Goal: Task Accomplishment & Management: Complete application form

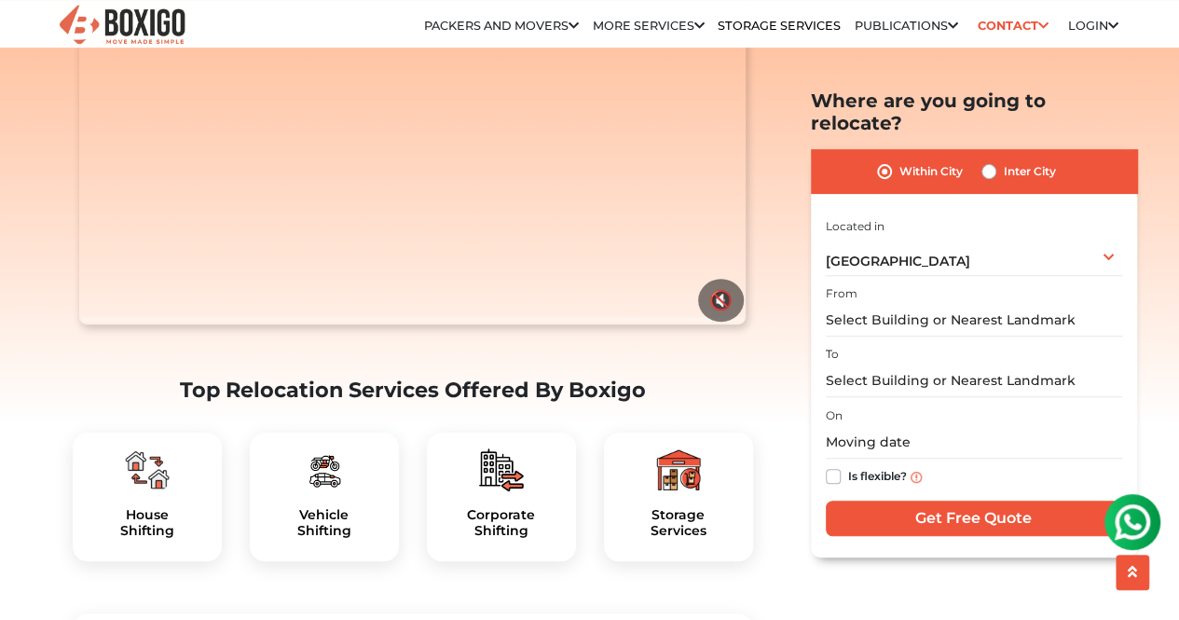
scroll to position [279, 0]
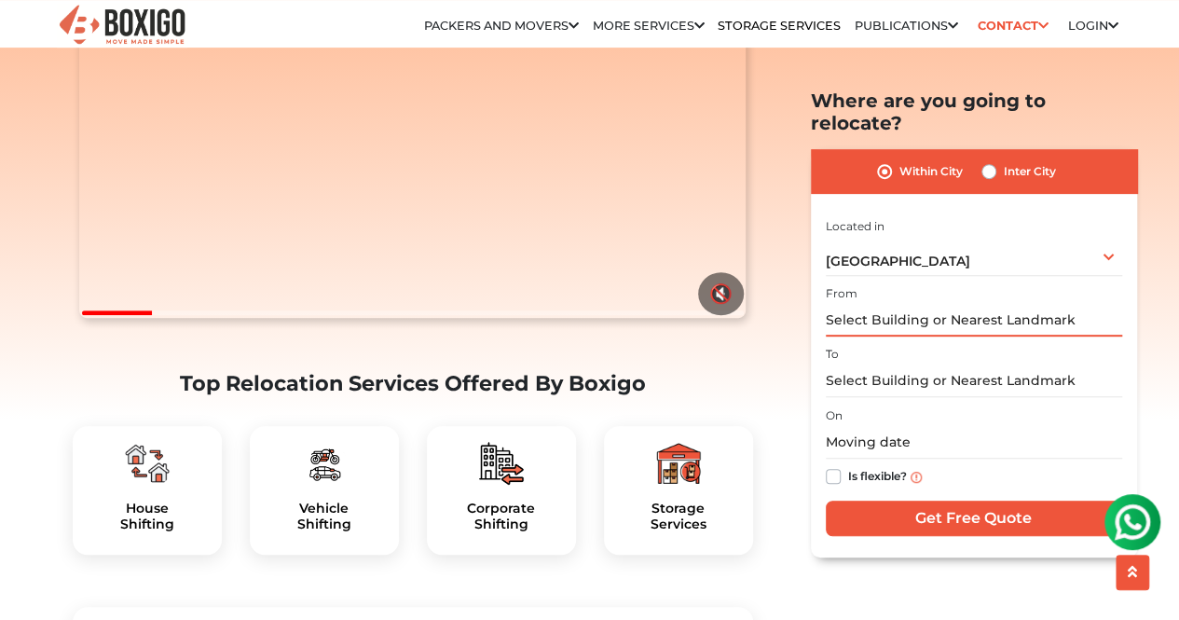
click at [930, 304] on input "text" at bounding box center [973, 320] width 296 height 33
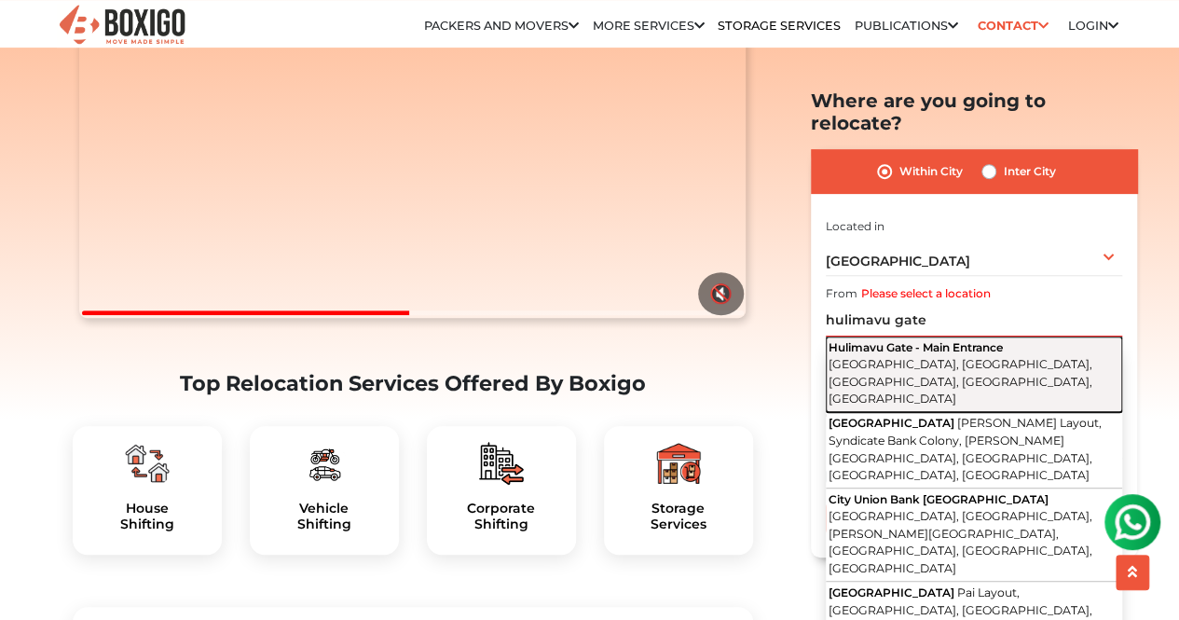
click at [917, 340] on span "Hulimavu Gate - Main Entrance" at bounding box center [915, 347] width 174 height 14
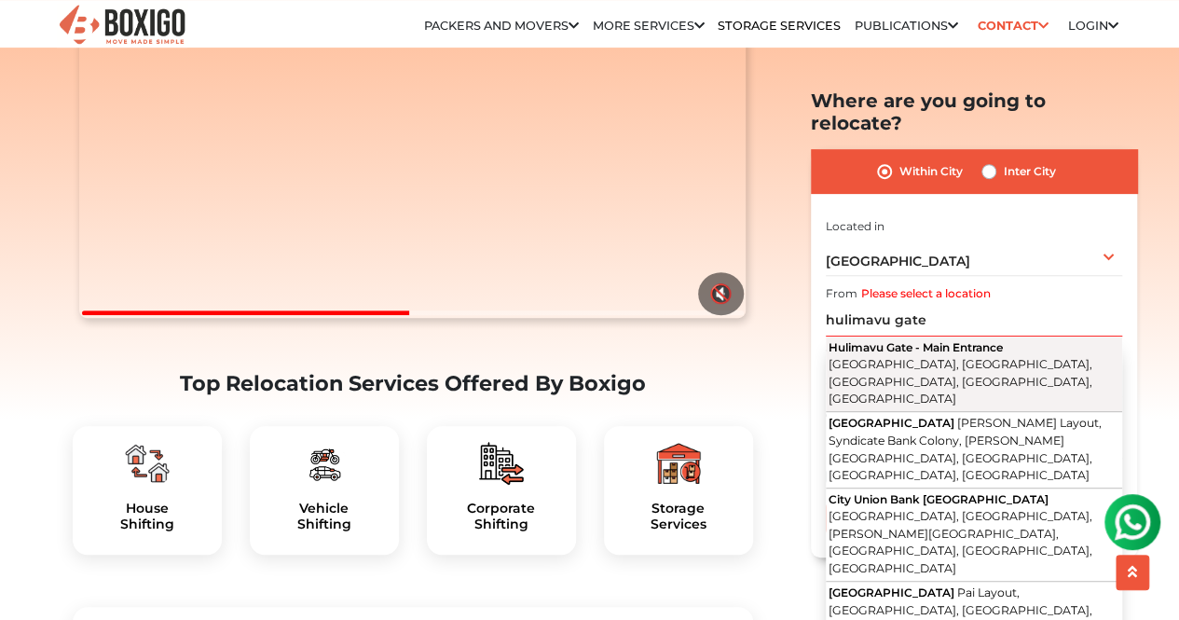
type input "[GEOGRAPHIC_DATA] - [GEOGRAPHIC_DATA], [GEOGRAPHIC_DATA], [GEOGRAPHIC_DATA], [G…"
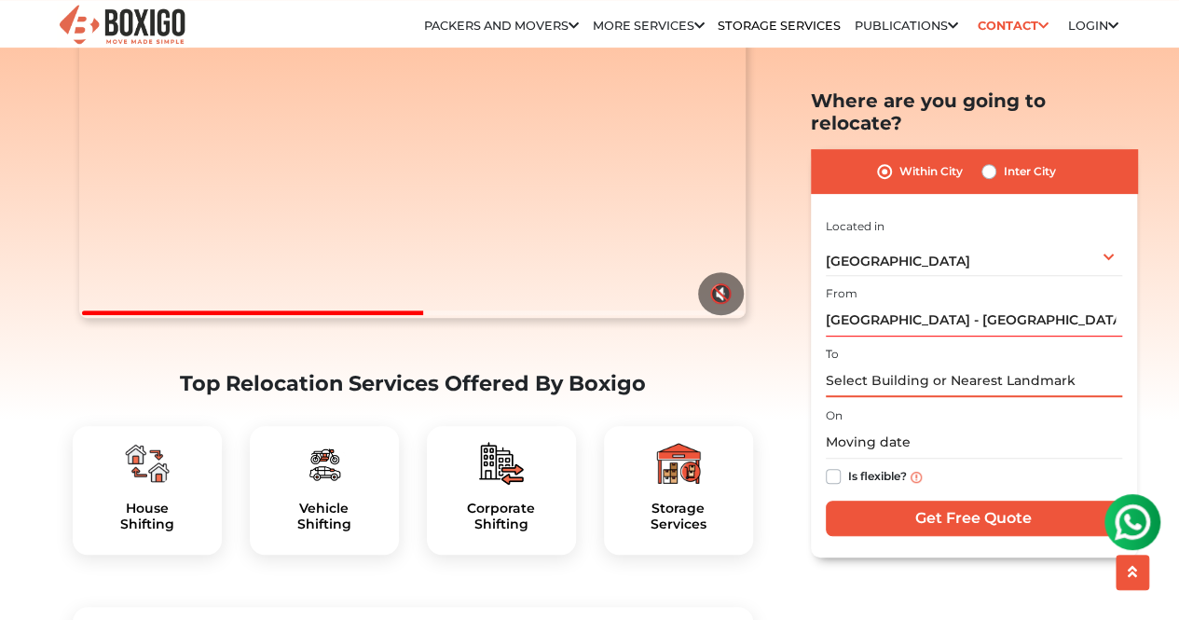
click at [887, 364] on input "text" at bounding box center [973, 380] width 296 height 33
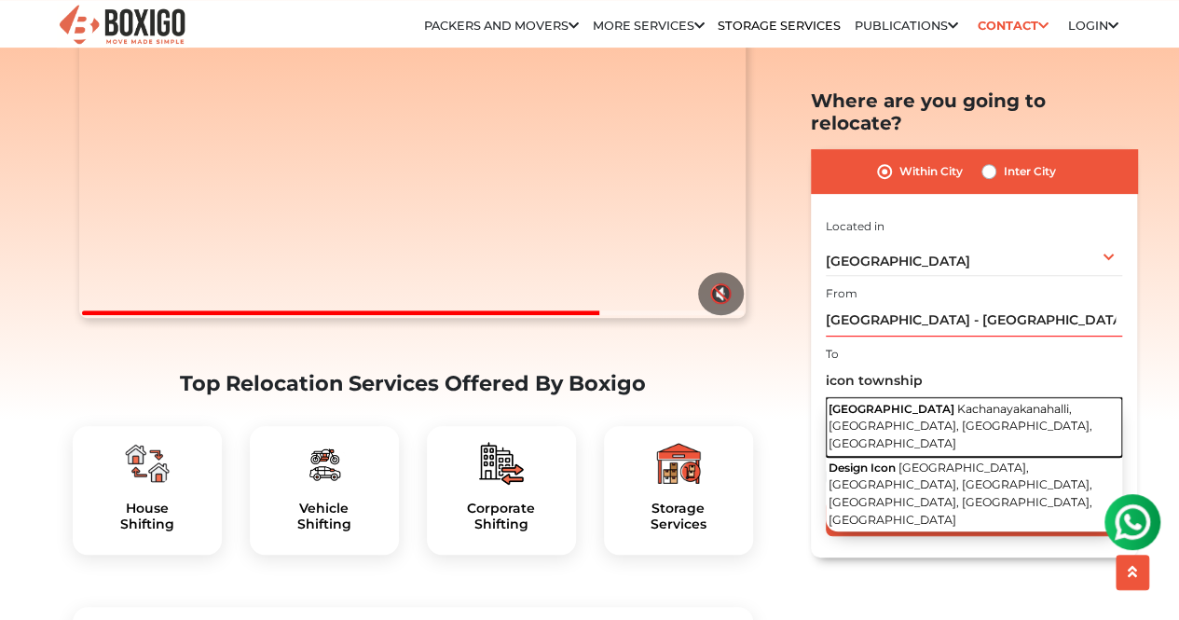
click at [904, 401] on span "[GEOGRAPHIC_DATA]" at bounding box center [891, 408] width 126 height 14
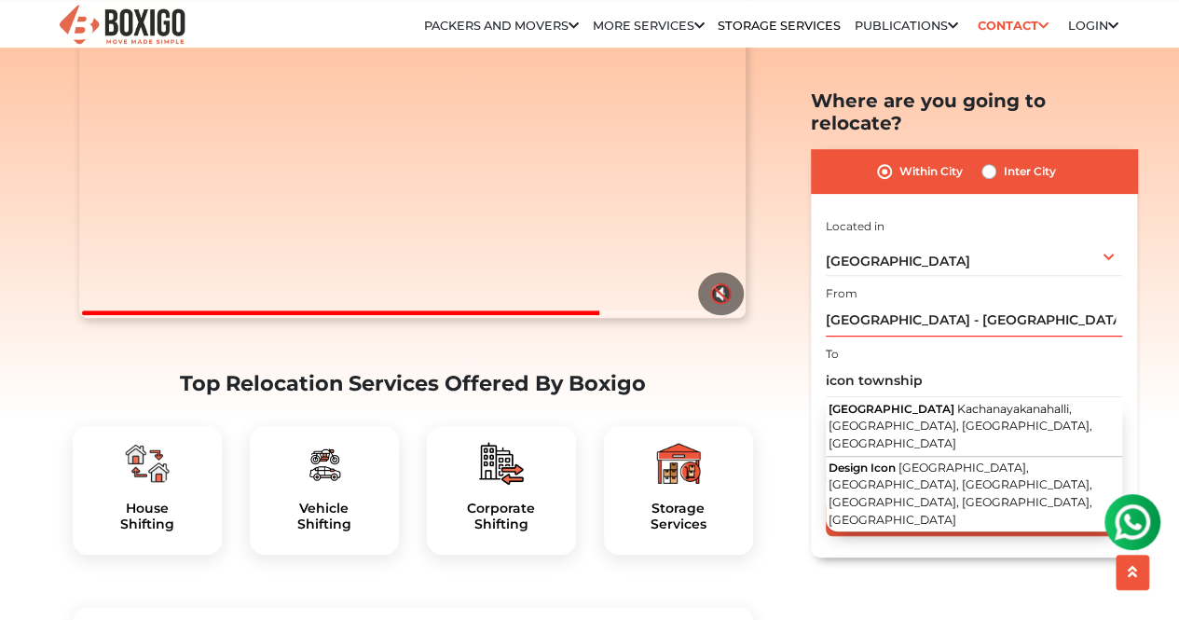
type input "[GEOGRAPHIC_DATA], [GEOGRAPHIC_DATA], [GEOGRAPHIC_DATA], [GEOGRAPHIC_DATA], [GE…"
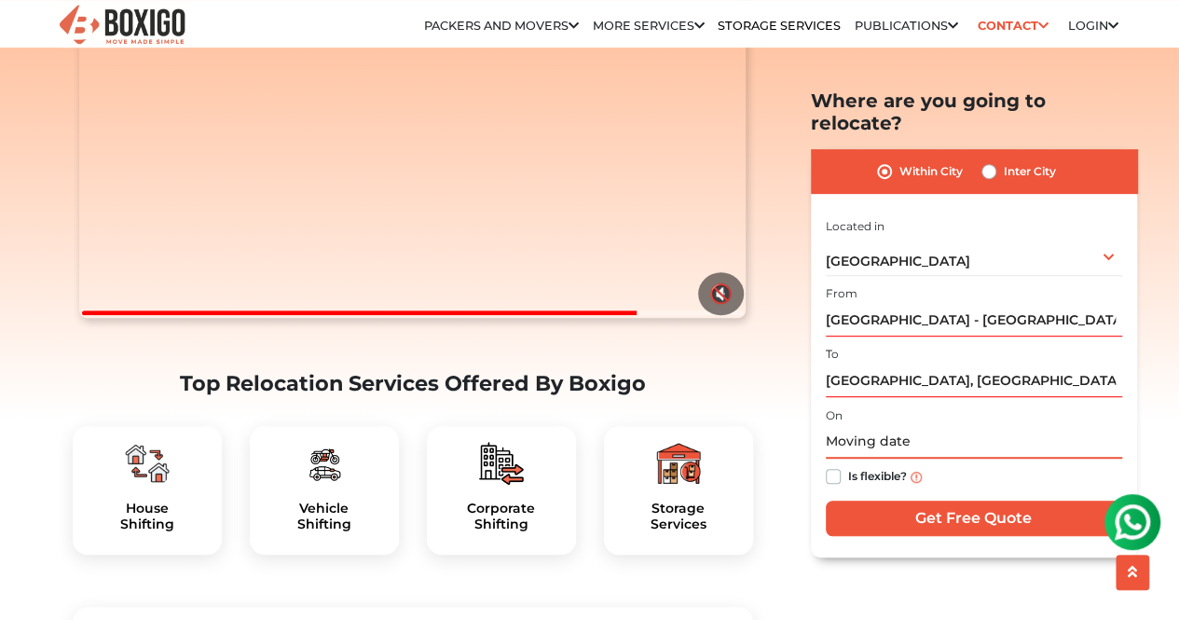
click at [870, 426] on input "text" at bounding box center [973, 442] width 296 height 33
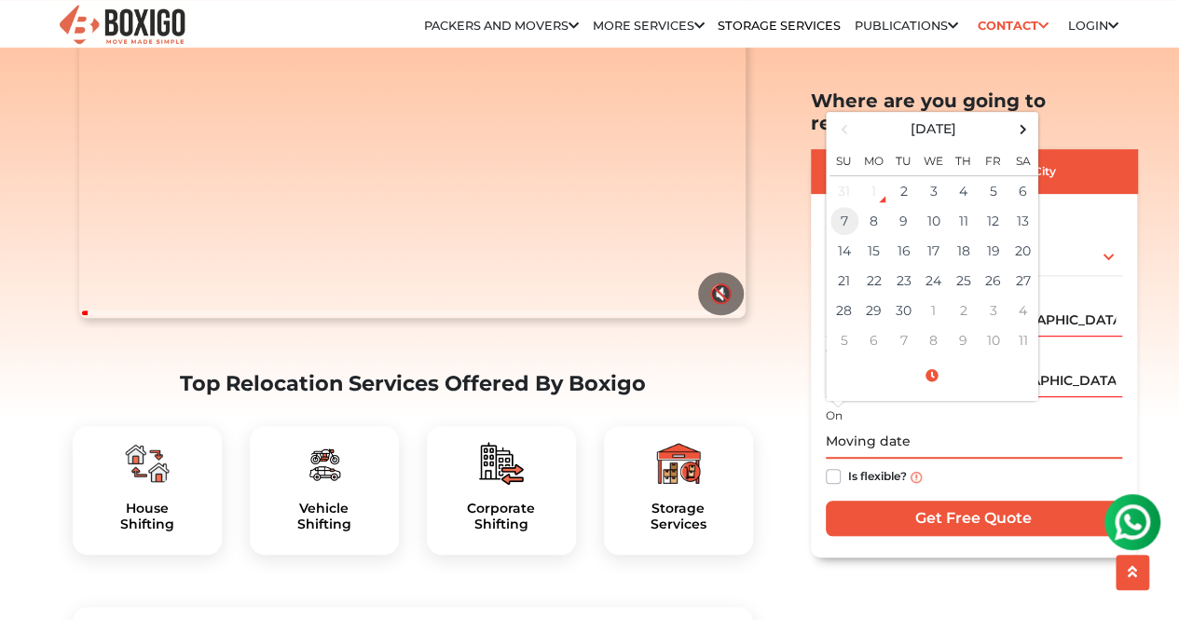
click at [840, 206] on td "7" at bounding box center [844, 221] width 30 height 30
type input "[DATE] 12:00 AM"
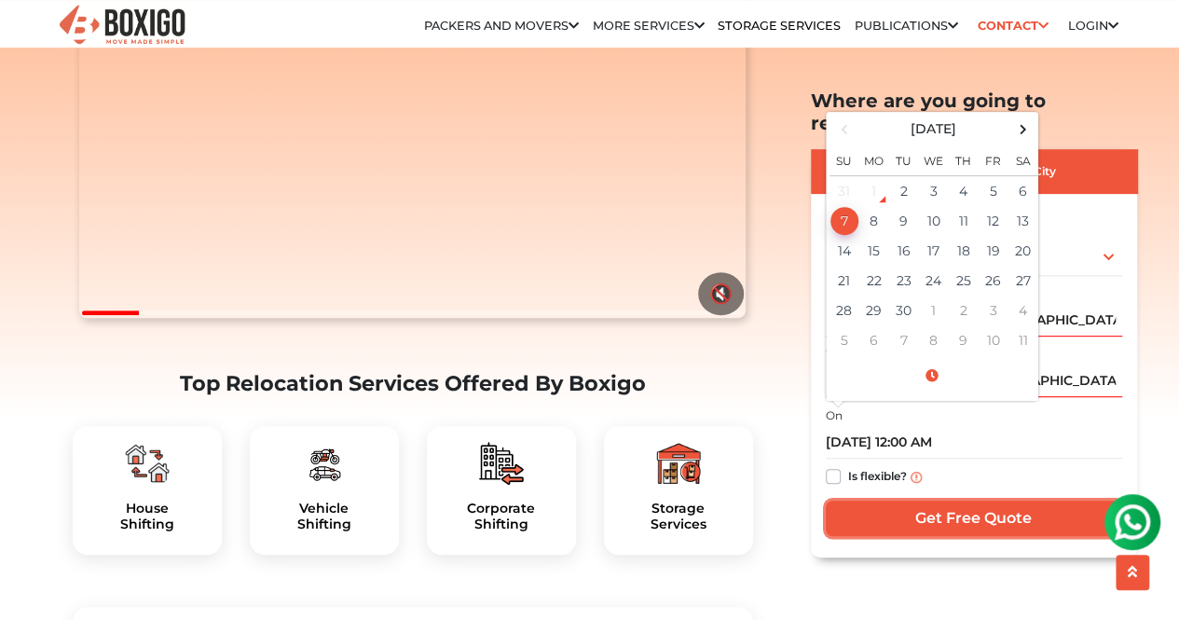
click at [975, 500] on input "Get Free Quote" at bounding box center [973, 517] width 296 height 35
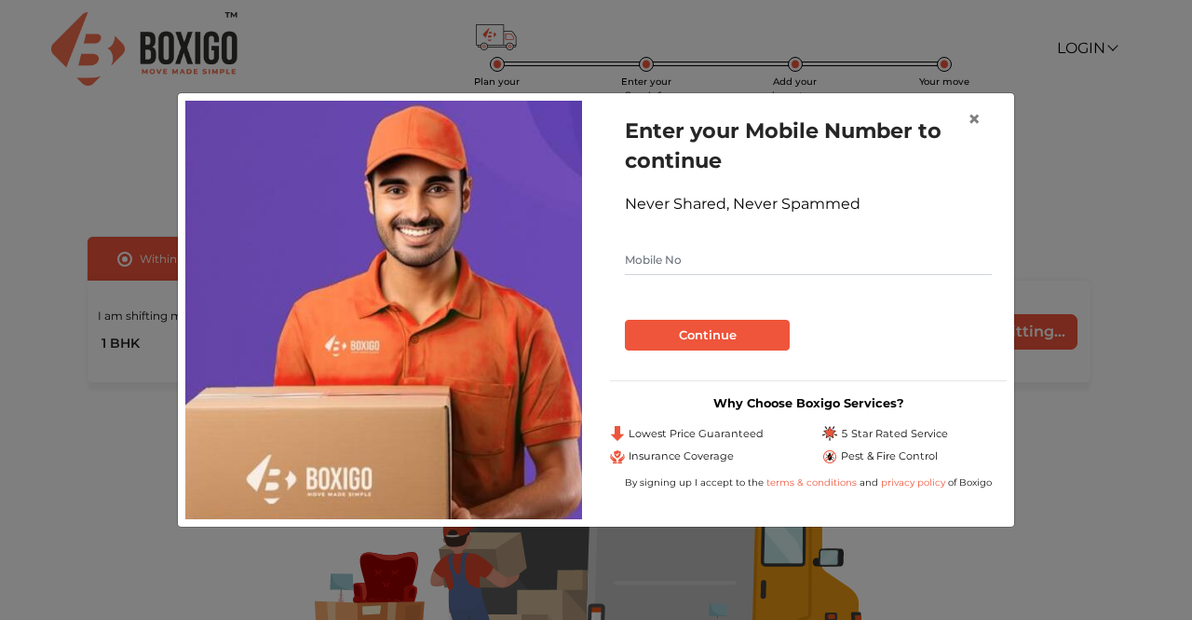
click at [704, 264] on input "text" at bounding box center [808, 260] width 367 height 30
type input "8951186118"
click at [713, 336] on button "Continue" at bounding box center [707, 336] width 165 height 32
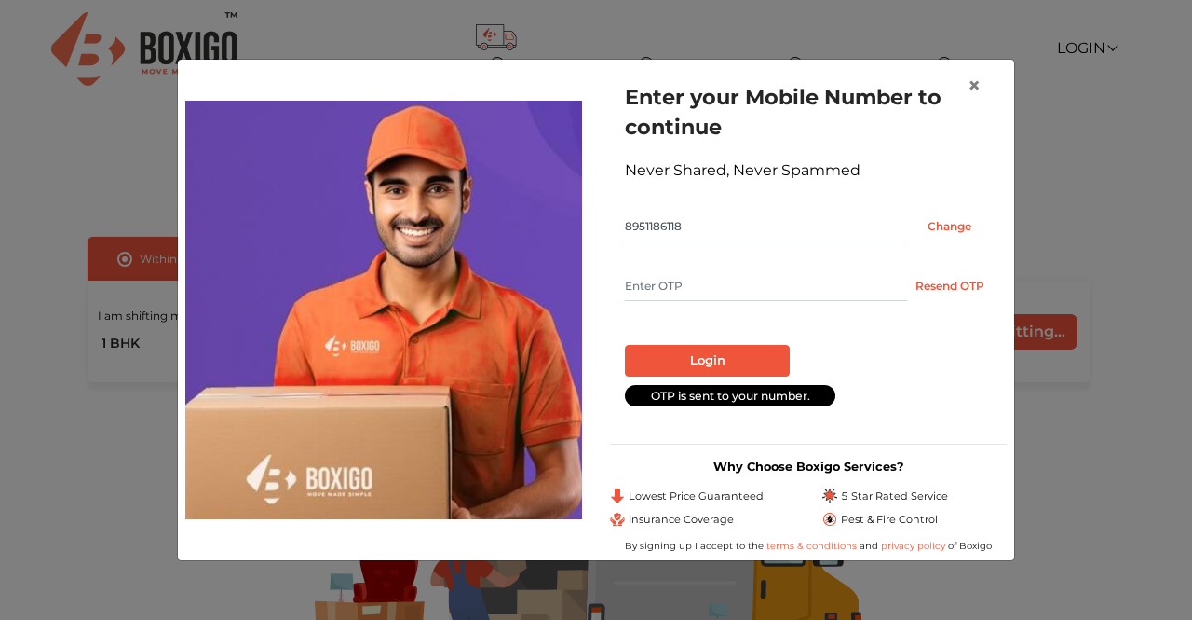
click at [689, 292] on input "text" at bounding box center [766, 286] width 282 height 30
click at [733, 286] on input "text" at bounding box center [766, 286] width 282 height 30
type input "3524"
click at [744, 360] on button "Login" at bounding box center [707, 361] width 165 height 32
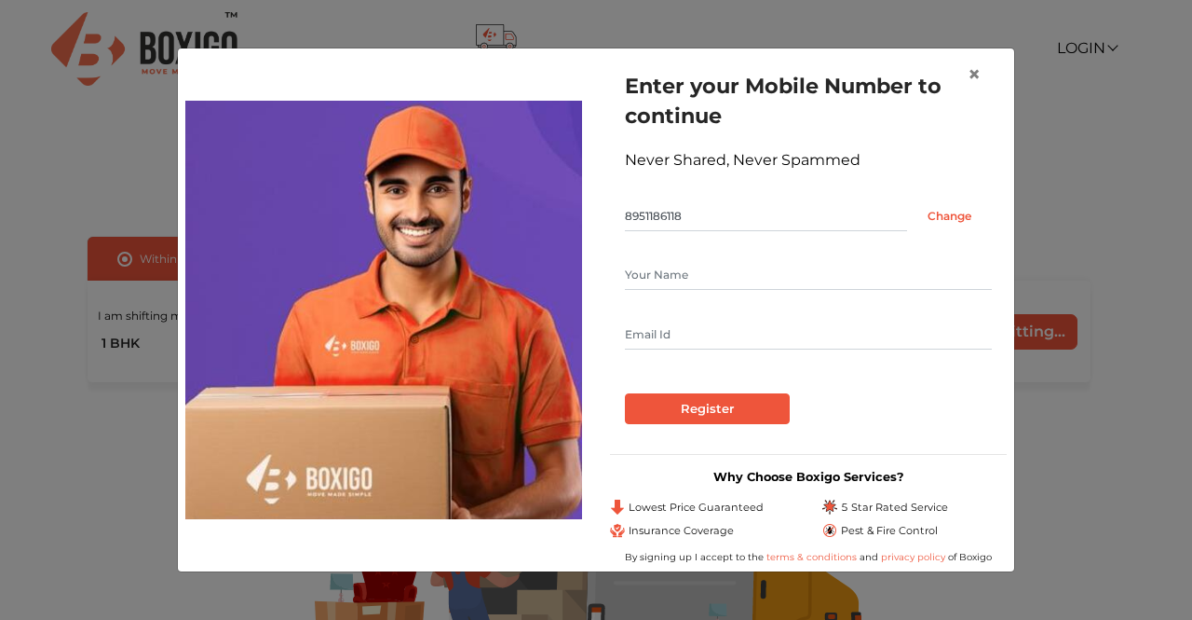
click at [717, 280] on input "text" at bounding box center [808, 275] width 367 height 30
type input "sasi"
type input "sasi2sasi@rediffmail.com"
click at [735, 405] on input "Register" at bounding box center [707, 409] width 165 height 32
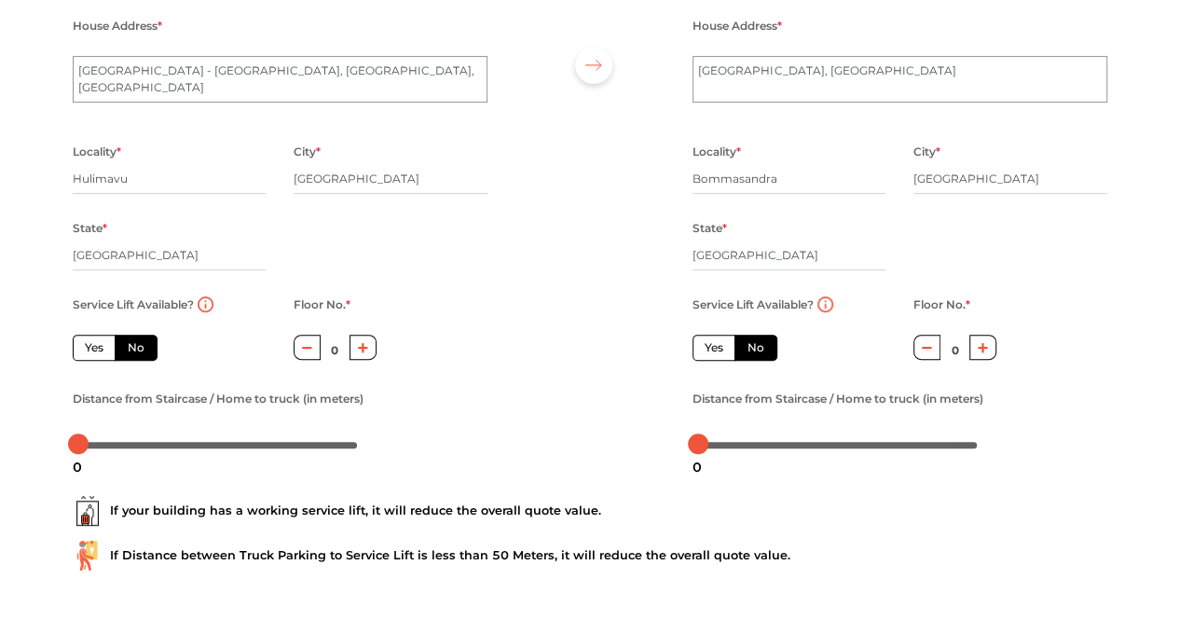
scroll to position [261, 0]
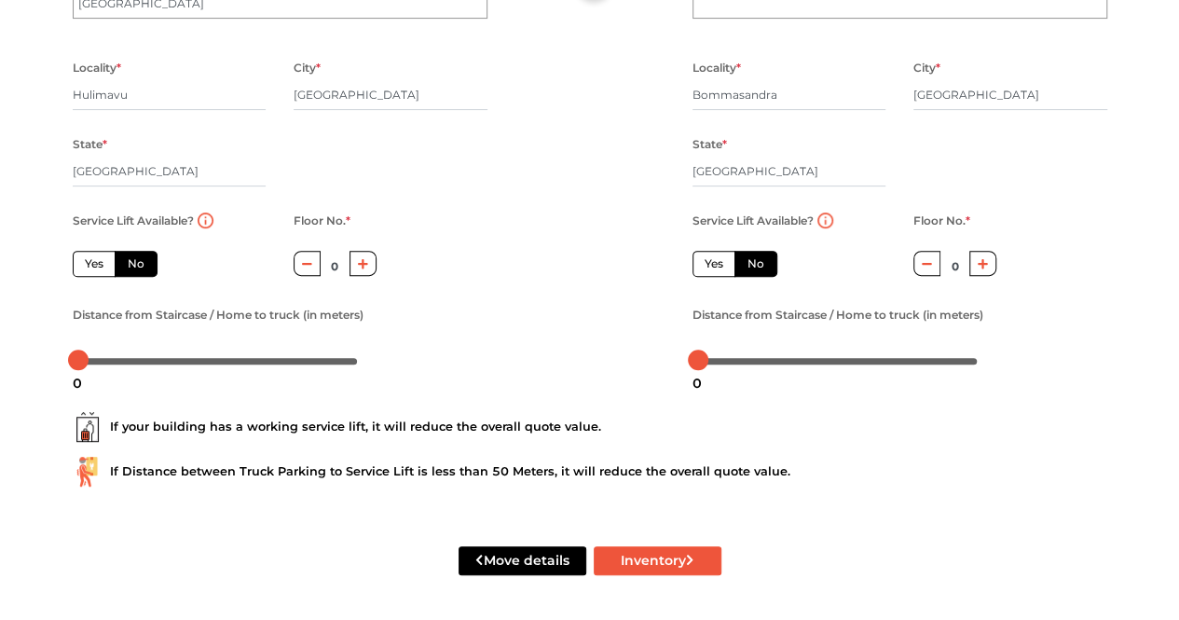
click at [89, 263] on label "Yes" at bounding box center [94, 264] width 43 height 26
click at [89, 263] on input "Yes" at bounding box center [91, 261] width 12 height 12
radio input "true"
click at [758, 264] on label "No" at bounding box center [755, 264] width 43 height 26
click at [758, 264] on input "No" at bounding box center [753, 261] width 12 height 12
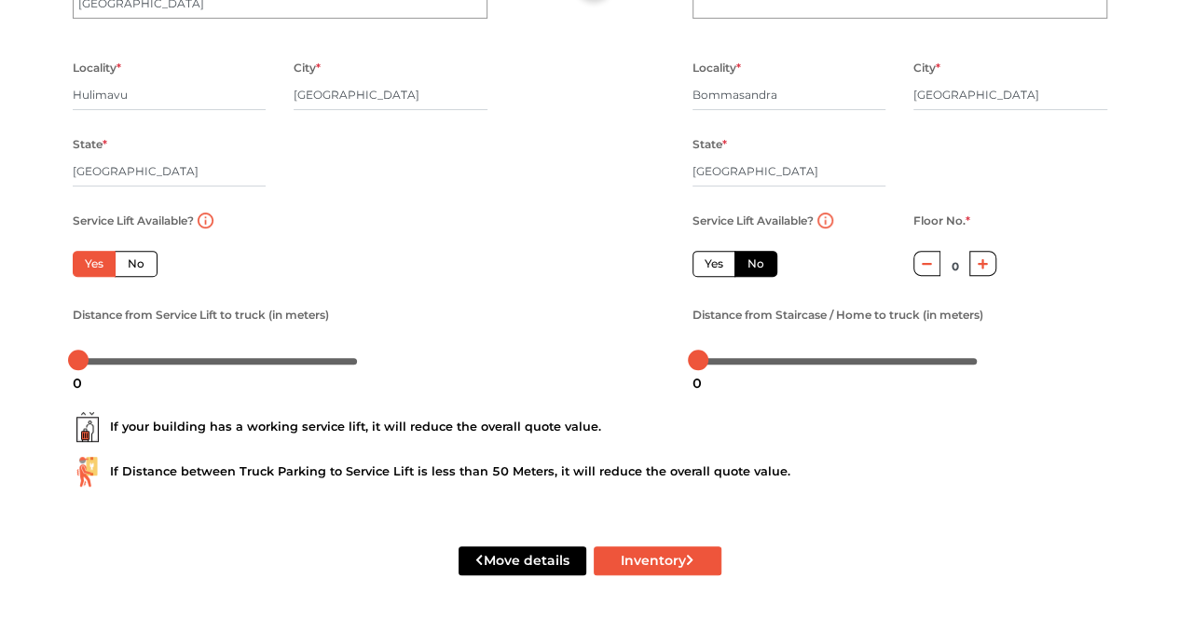
click at [985, 266] on icon "button" at bounding box center [982, 263] width 10 height 11
type input "1"
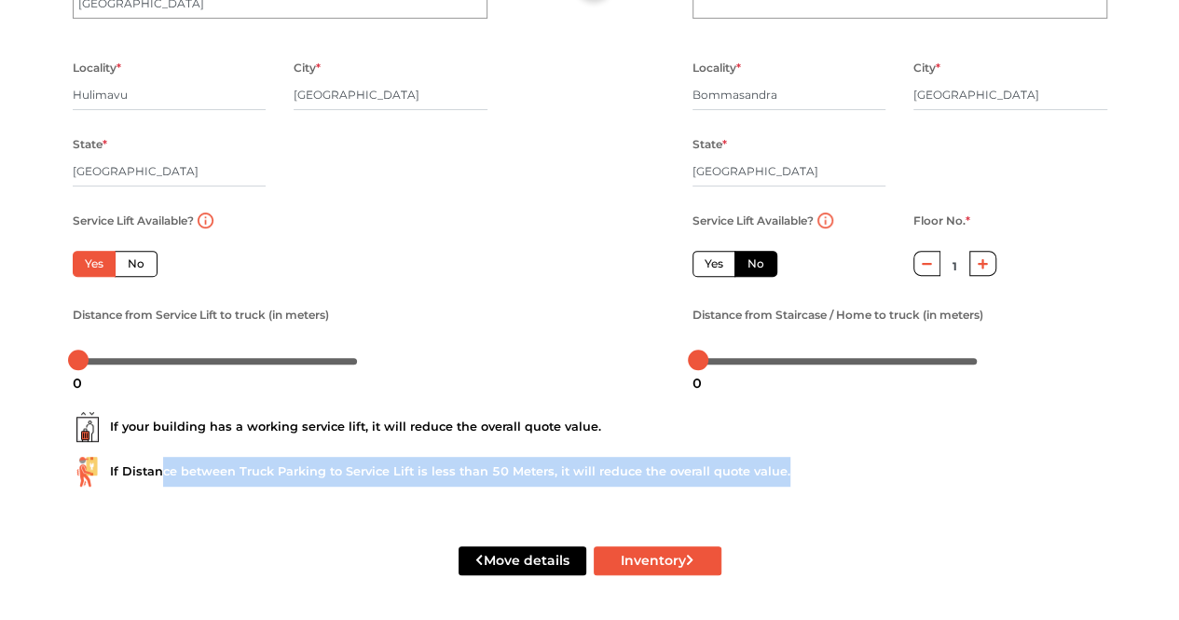
drag, startPoint x: 157, startPoint y: 471, endPoint x: 807, endPoint y: 476, distance: 650.3
click at [807, 476] on div "If Distance between Truck Parking to Service Lift is less than 50 Meters, it wi…" at bounding box center [590, 471] width 1034 height 30
click at [655, 560] on button "Inventory" at bounding box center [657, 560] width 128 height 29
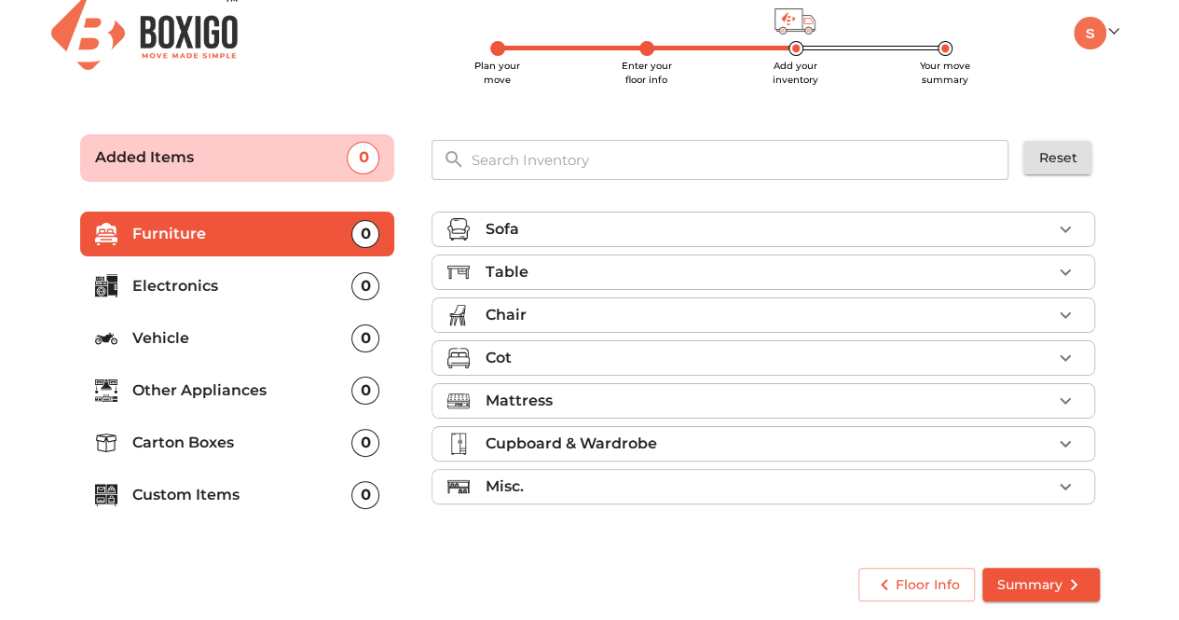
scroll to position [15, 0]
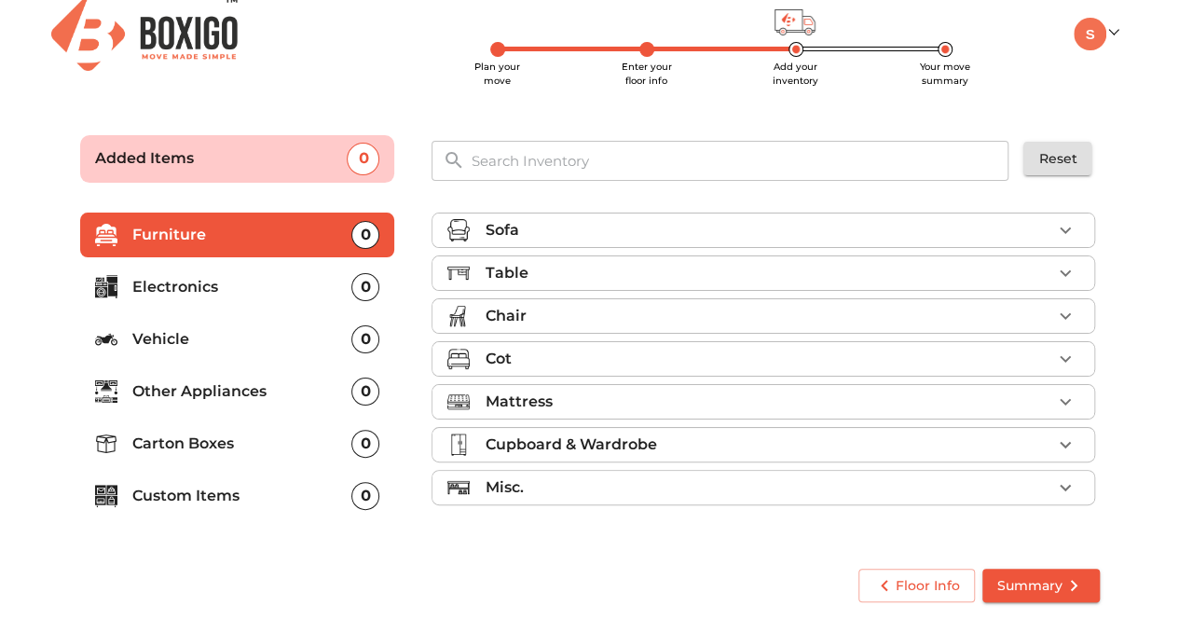
click at [613, 163] on input "text" at bounding box center [740, 161] width 562 height 40
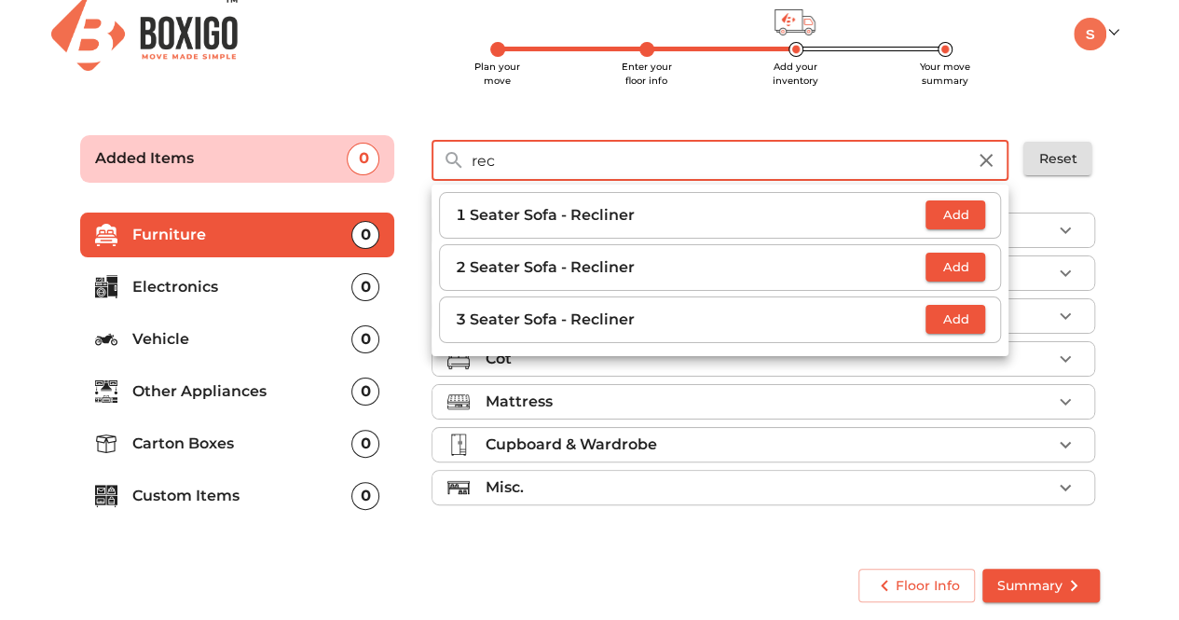
type input "rec"
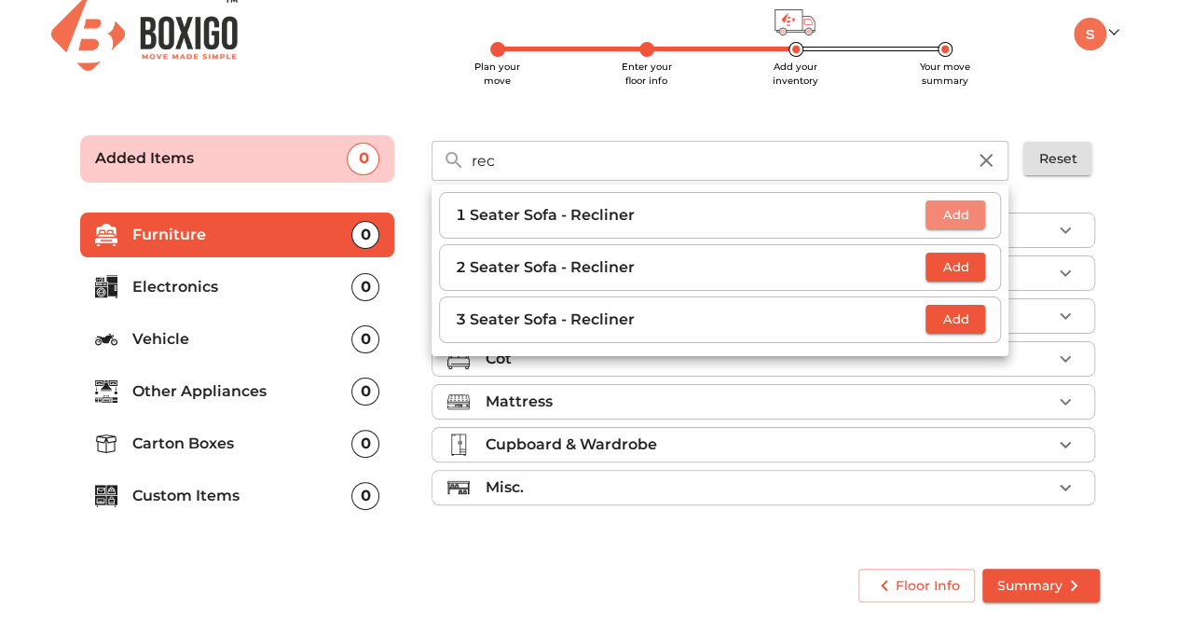
click at [973, 210] on span "Add" at bounding box center [954, 214] width 41 height 21
click at [971, 212] on icon "button" at bounding box center [971, 215] width 22 height 22
click at [1120, 193] on form "Added Items 3 rec ​ 1 Seater Sofa - Recliner 3 2 Seater Sofa - Recliner Add 3 S…" at bounding box center [590, 365] width 1062 height 512
click at [974, 262] on span "Add" at bounding box center [954, 266] width 41 height 21
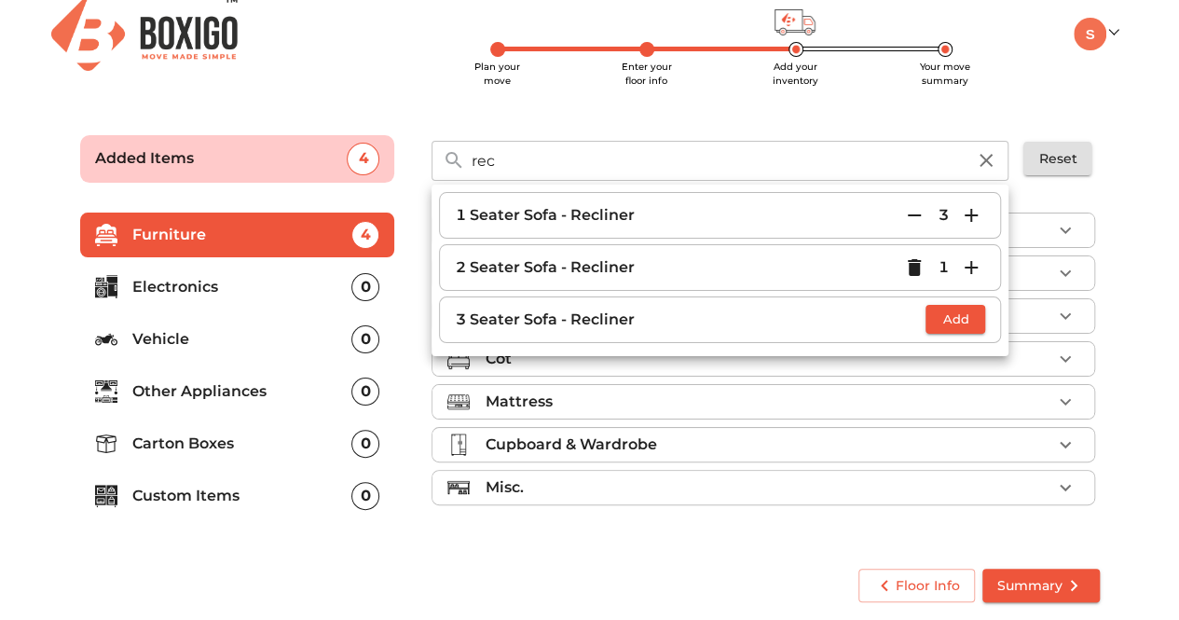
click at [916, 210] on icon "button" at bounding box center [914, 215] width 22 height 22
click at [974, 320] on span "Add" at bounding box center [954, 318] width 41 height 21
click at [1161, 252] on main "Plan your move Enter your floor info Add your inventory Your move summary Added…" at bounding box center [589, 365] width 1179 height 512
click at [1051, 155] on span "Reset" at bounding box center [1057, 158] width 38 height 23
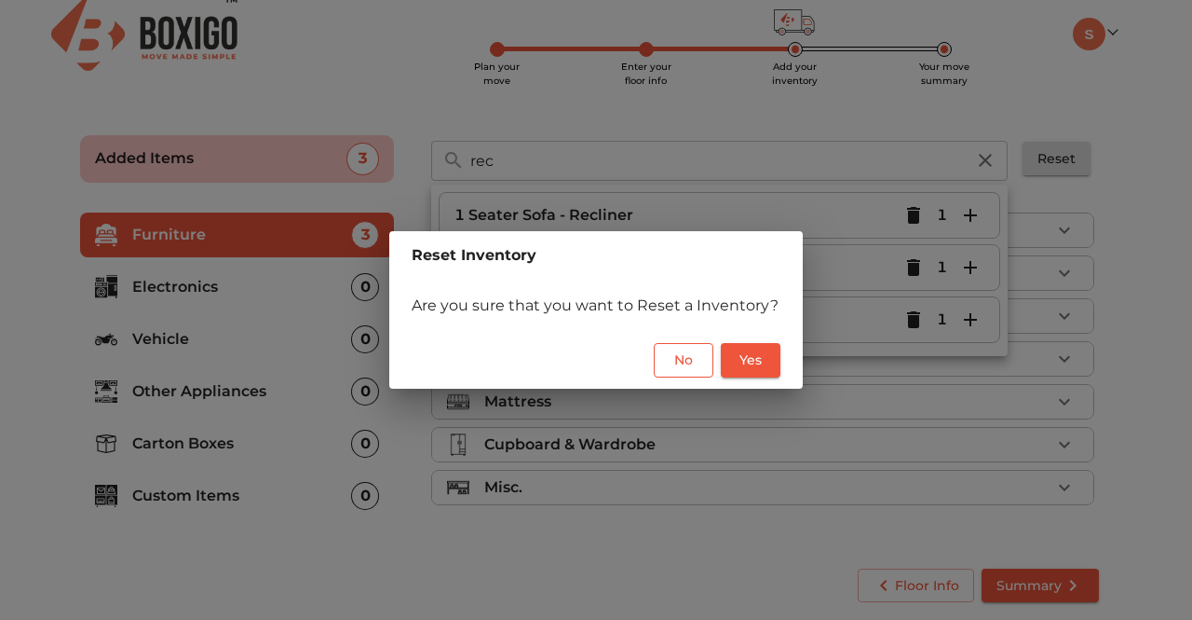
click at [689, 364] on span "No" at bounding box center [684, 359] width 30 height 23
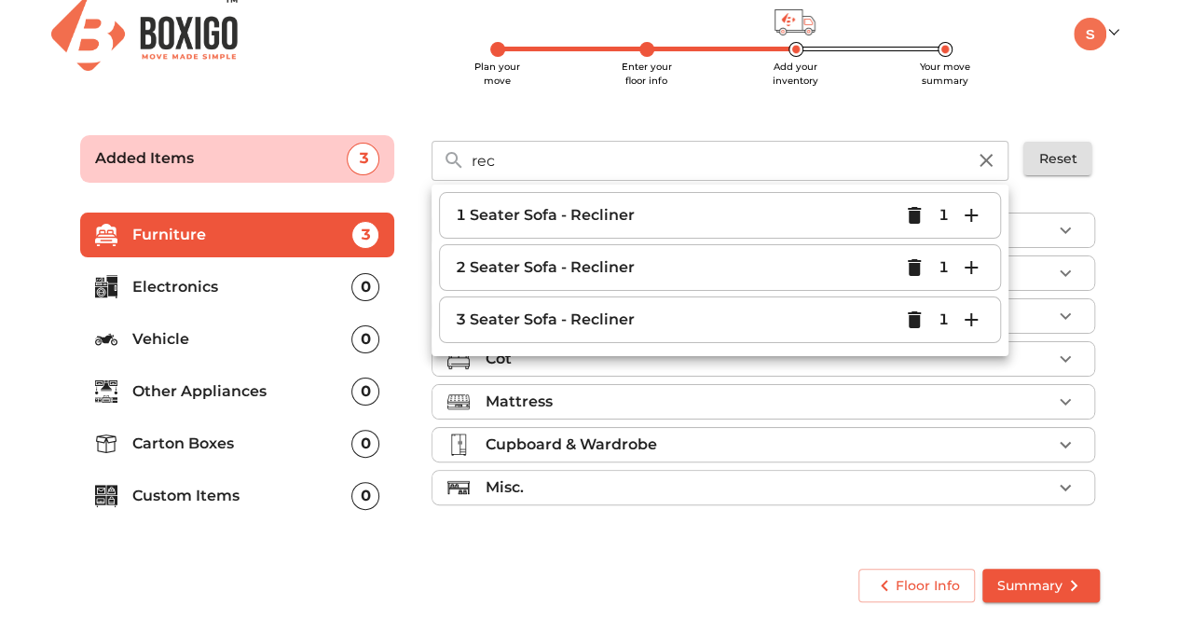
click at [1153, 212] on main "Plan your move Enter your floor info Add your inventory Your move summary Added…" at bounding box center [589, 365] width 1179 height 512
click at [920, 266] on icon "button" at bounding box center [913, 267] width 13 height 17
click at [920, 318] on icon "button" at bounding box center [913, 319] width 13 height 17
click at [518, 218] on p "1 Seater Sofa - Recliner" at bounding box center [677, 215] width 445 height 22
click at [912, 160] on input "rec" at bounding box center [717, 161] width 517 height 40
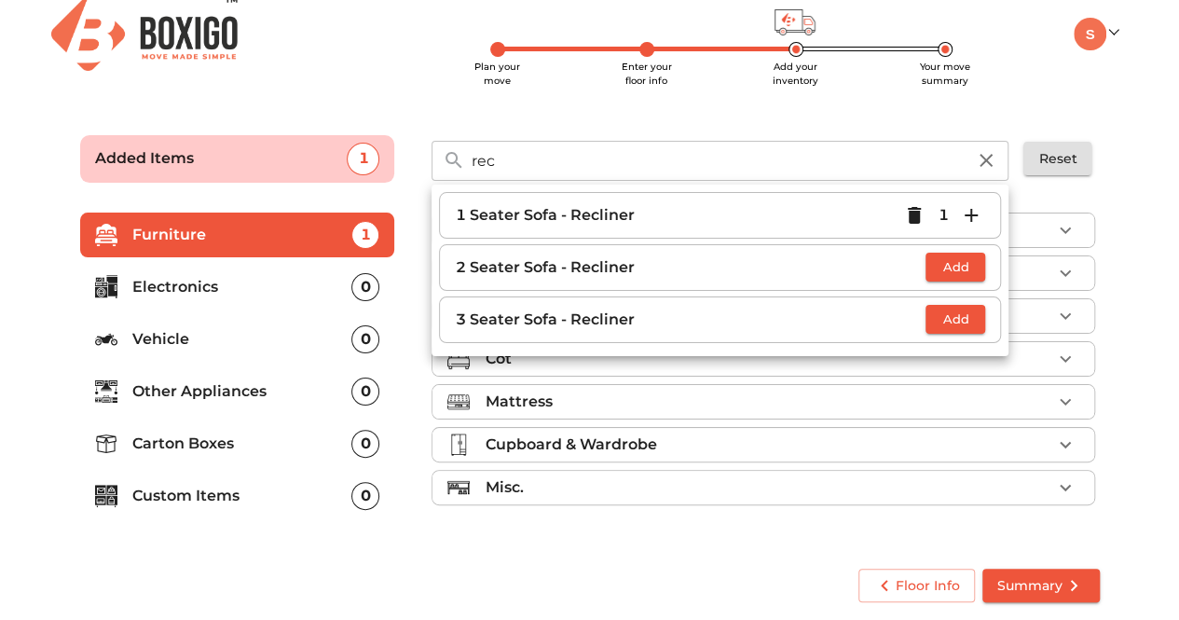
click at [554, 228] on li "1 Seater Sofa - Recliner 1" at bounding box center [720, 215] width 562 height 47
click at [566, 219] on p "1 Seater Sofa - Recliner" at bounding box center [677, 215] width 445 height 22
drag, startPoint x: 566, startPoint y: 219, endPoint x: 588, endPoint y: 215, distance: 22.7
click at [567, 219] on p "1 Seater Sofa - Recliner" at bounding box center [677, 215] width 445 height 22
click at [991, 158] on icon "button" at bounding box center [985, 160] width 22 height 22
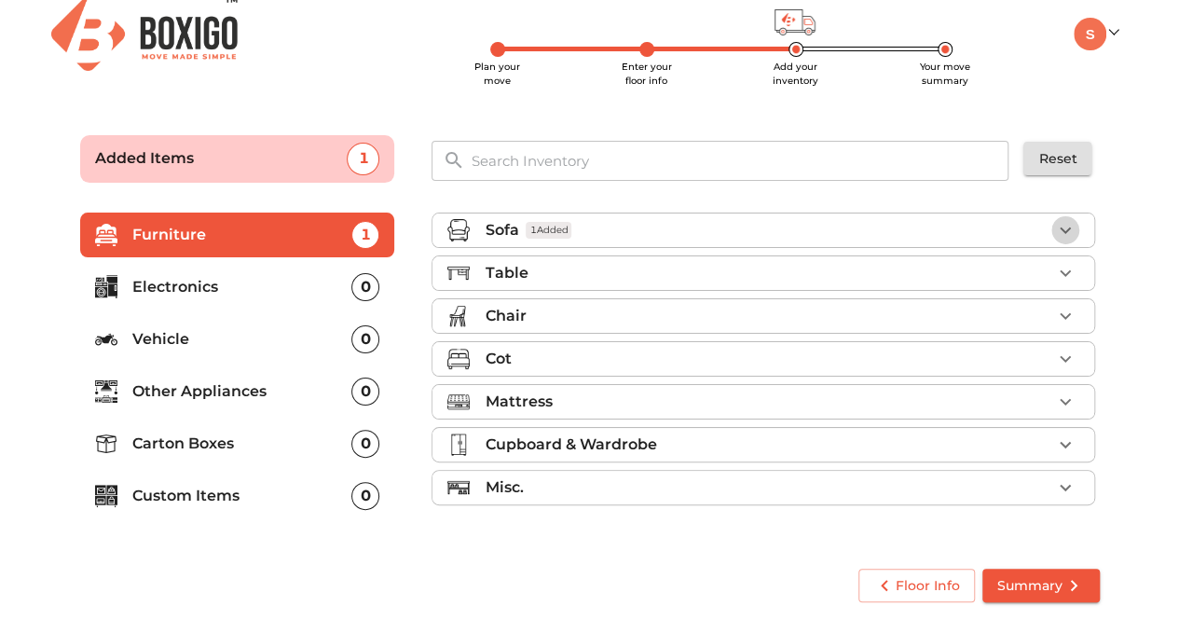
click at [1057, 232] on icon "button" at bounding box center [1065, 230] width 22 height 22
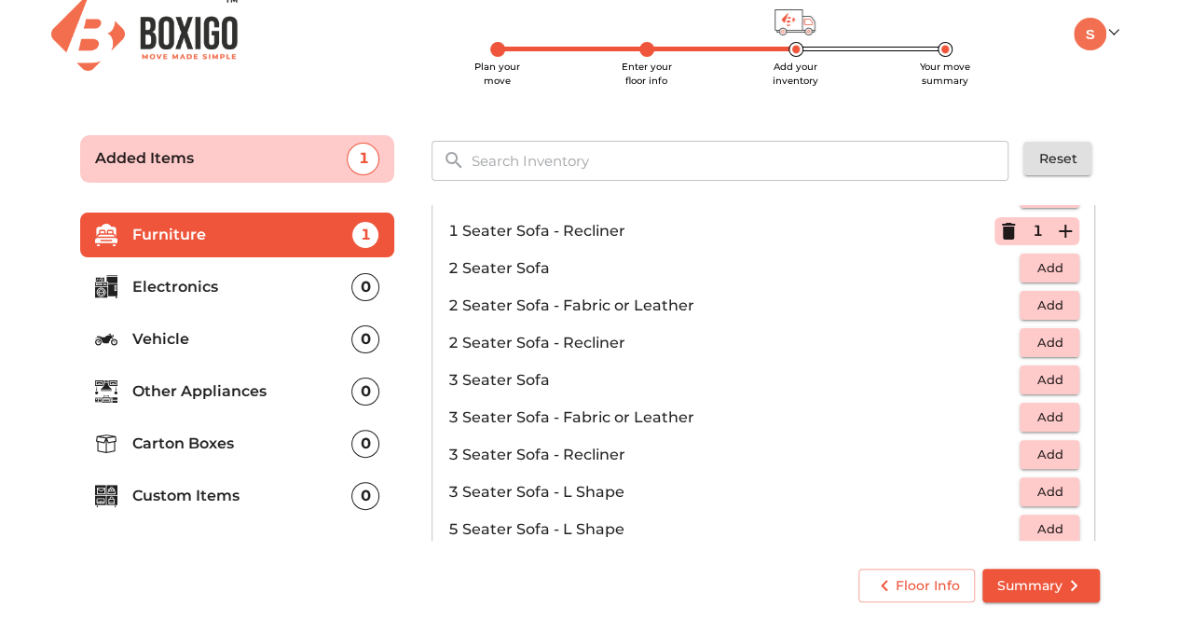
scroll to position [0, 0]
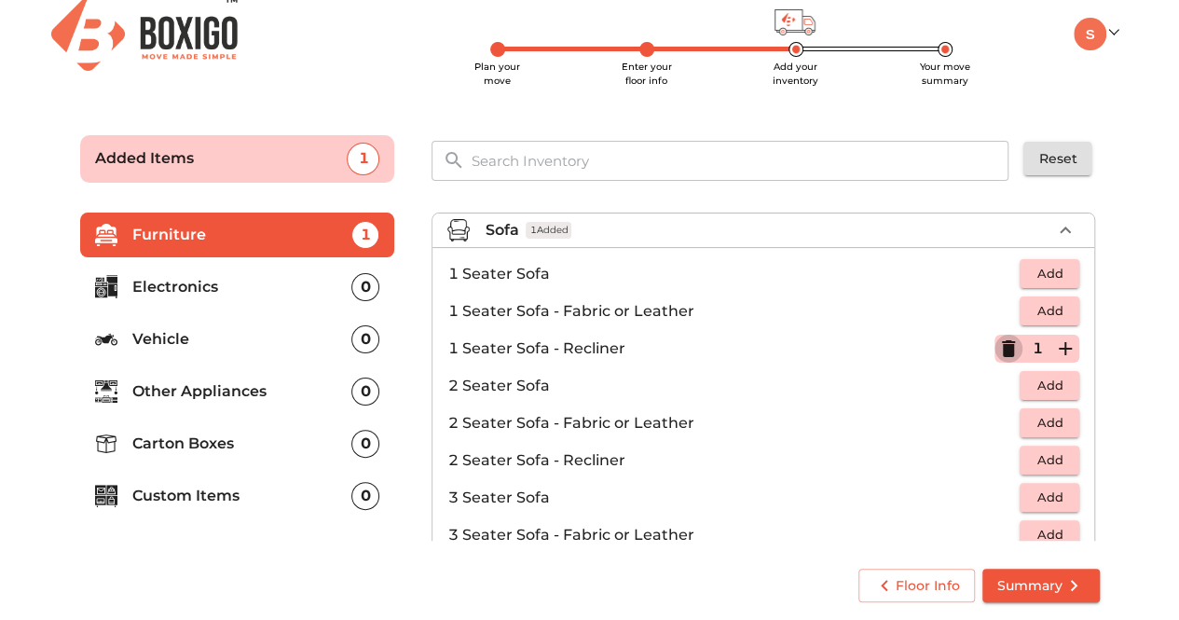
click at [997, 342] on icon "button" at bounding box center [1008, 348] width 22 height 22
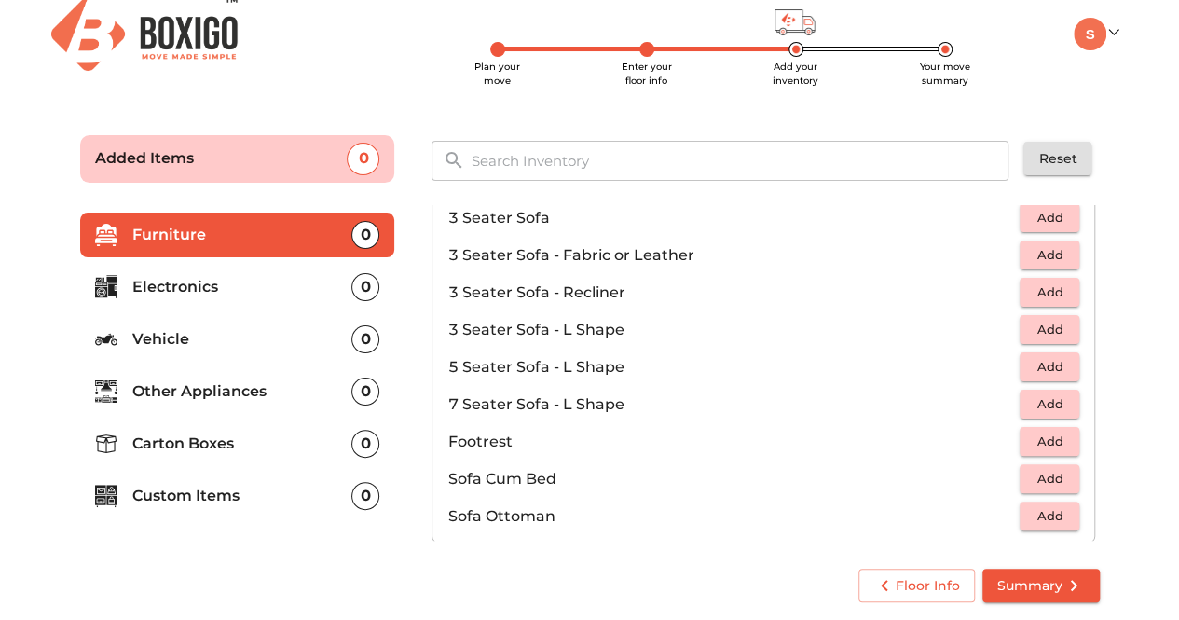
scroll to position [186, 0]
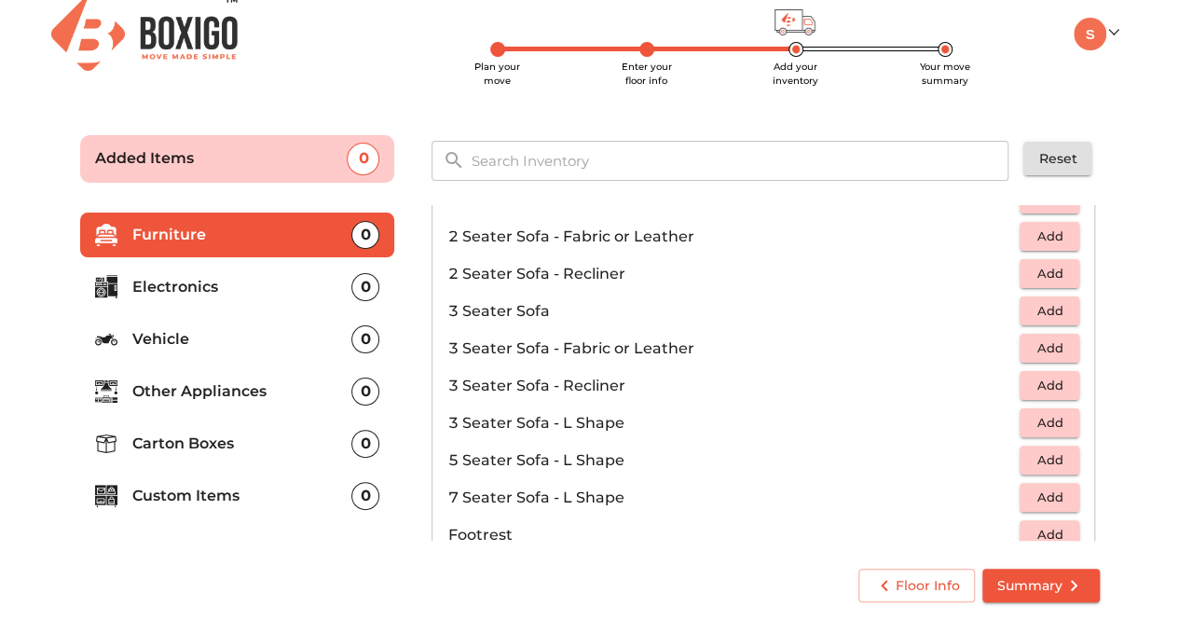
click at [1047, 385] on span "Add" at bounding box center [1049, 385] width 41 height 21
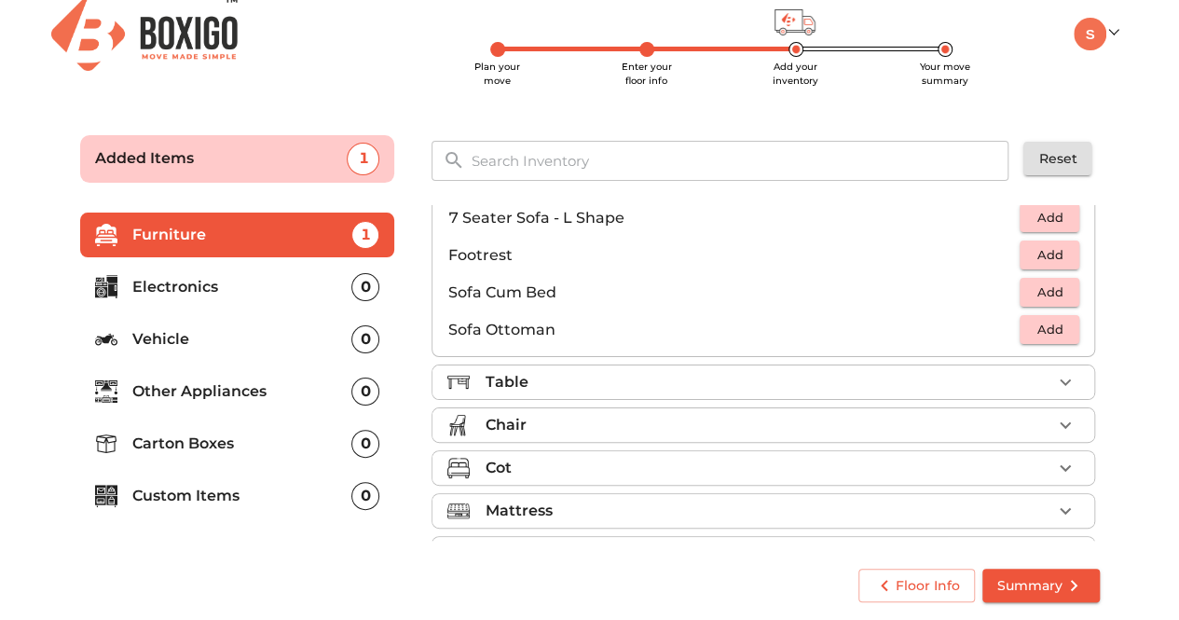
scroll to position [550, 0]
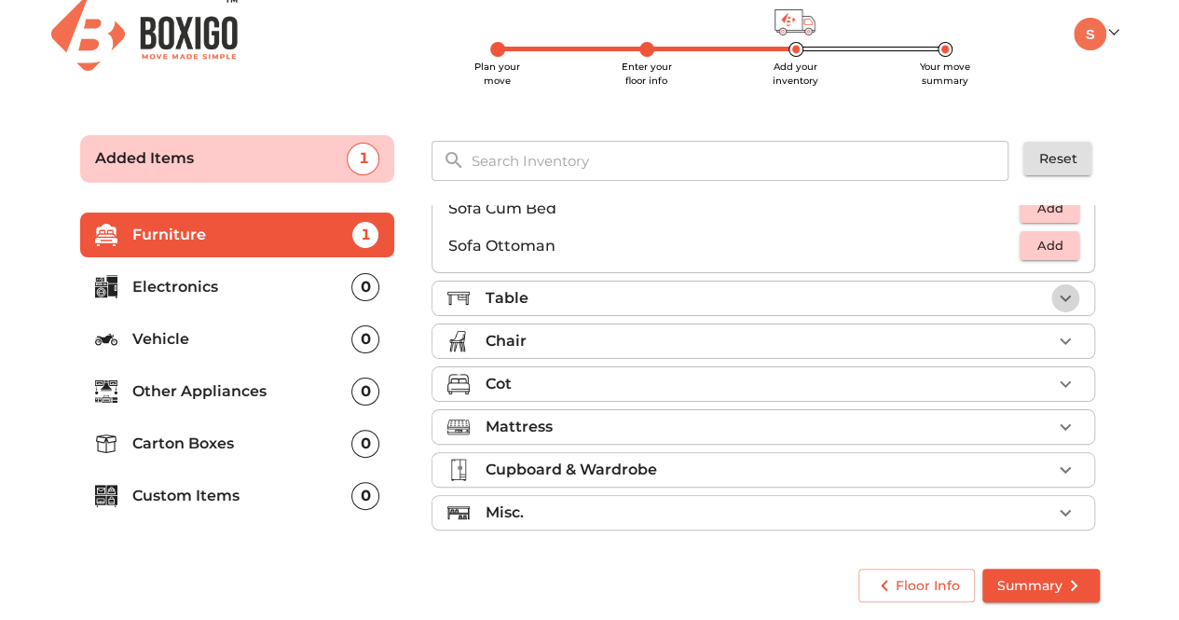
click at [1059, 294] on icon "button" at bounding box center [1064, 297] width 11 height 7
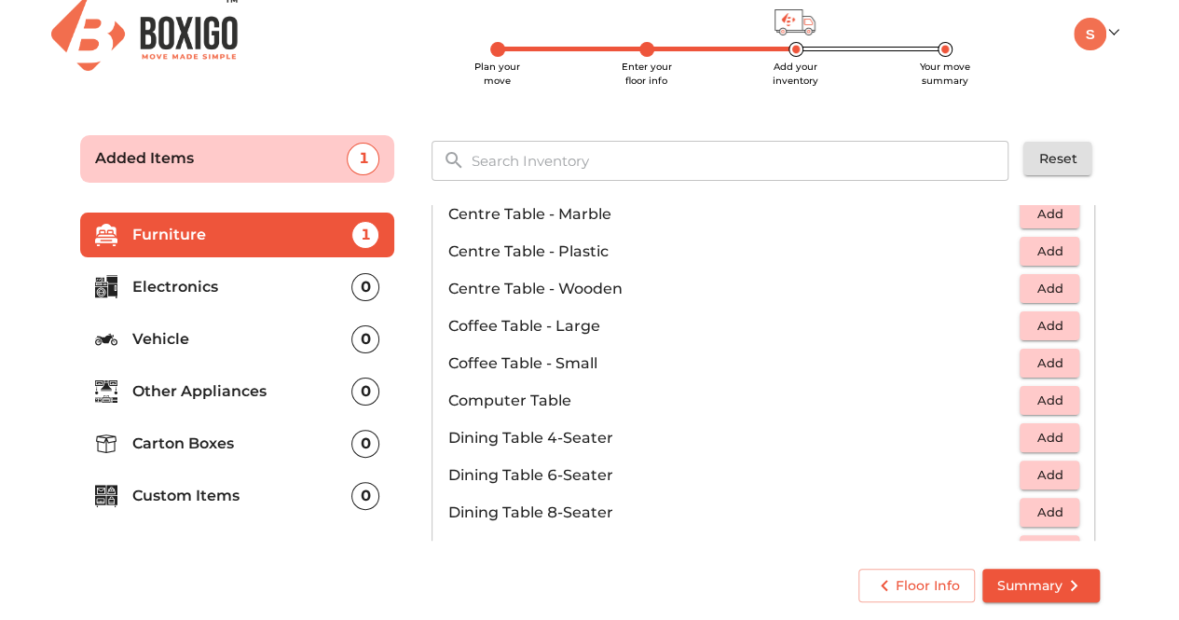
scroll to position [0, 0]
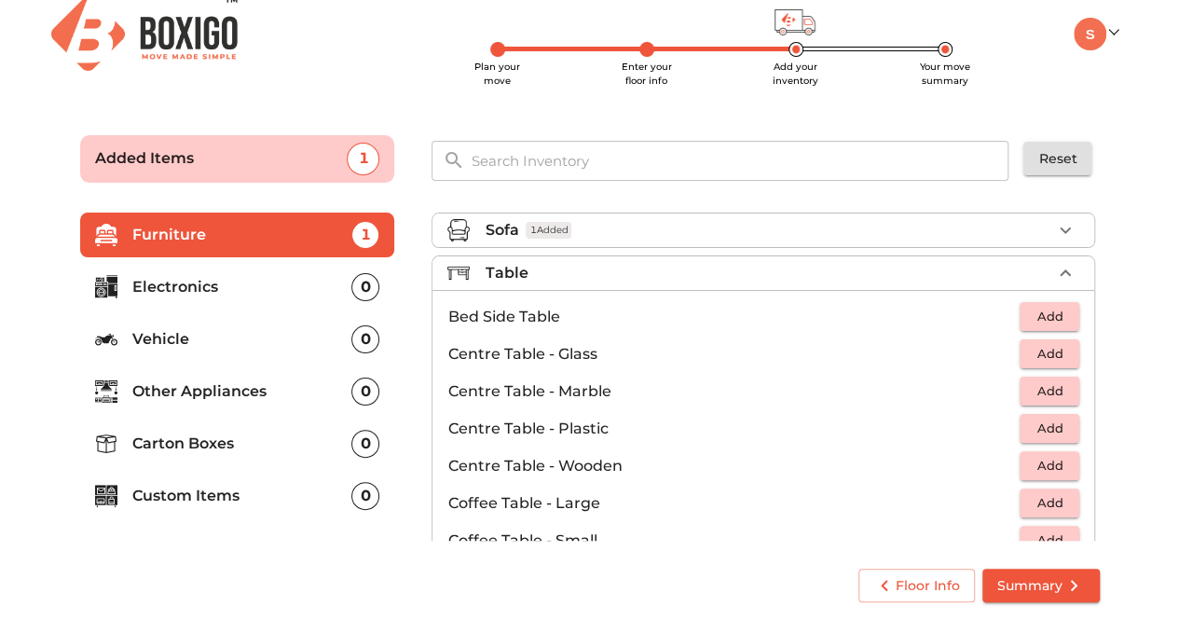
click at [1034, 348] on span "Add" at bounding box center [1049, 353] width 41 height 21
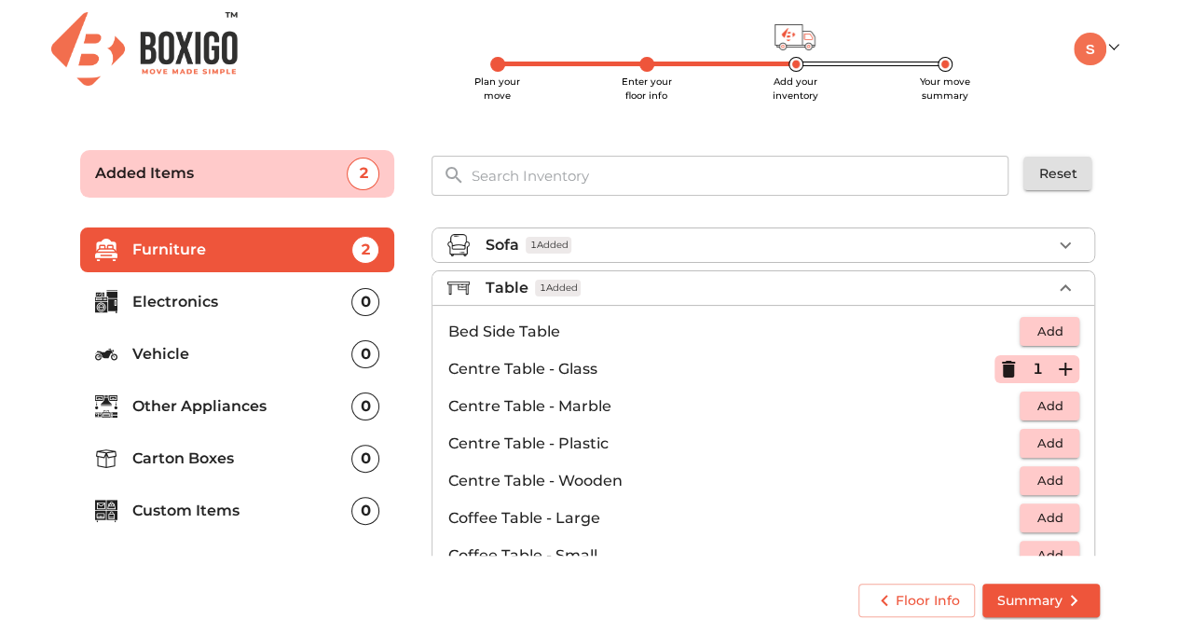
click at [1059, 245] on icon "button" at bounding box center [1064, 244] width 11 height 7
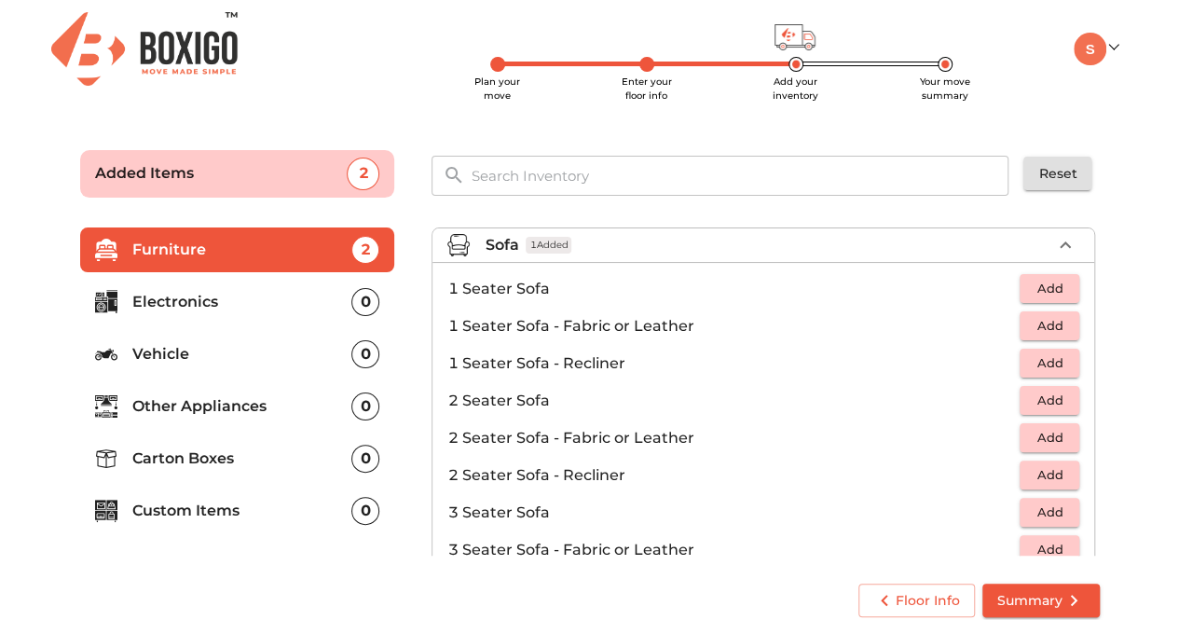
click at [1030, 367] on span "Add" at bounding box center [1049, 362] width 41 height 21
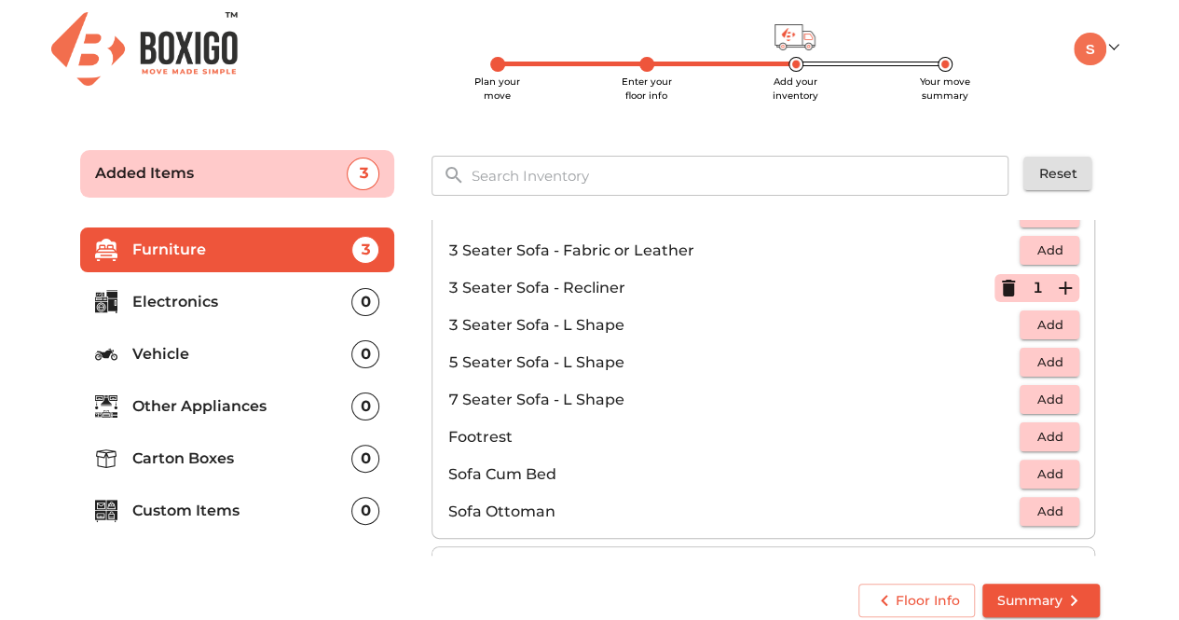
scroll to position [270, 0]
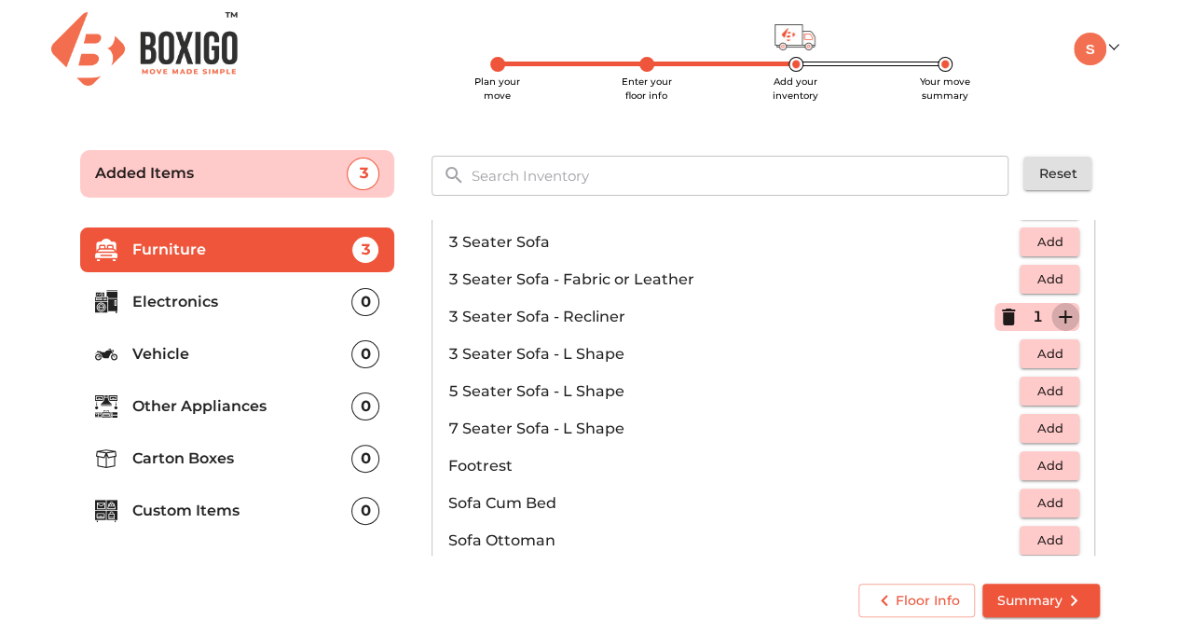
click at [1055, 321] on icon "button" at bounding box center [1065, 317] width 22 height 22
click at [1124, 317] on main "Plan your move Enter your floor info Add your inventory Your move summary Added…" at bounding box center [589, 380] width 1179 height 512
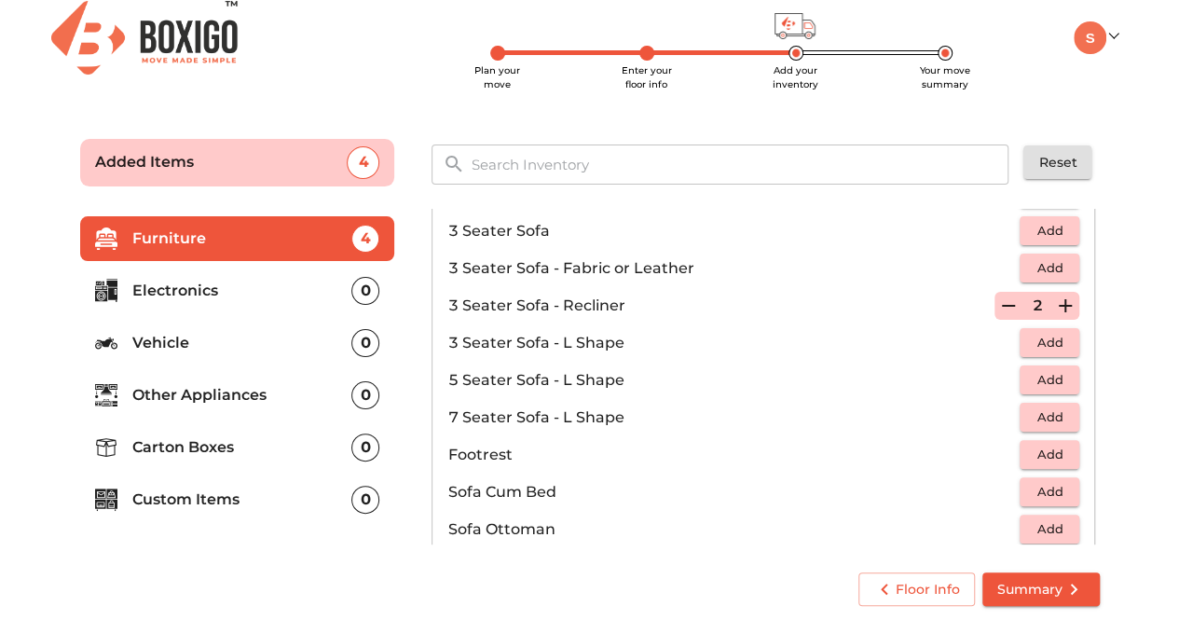
scroll to position [15, 0]
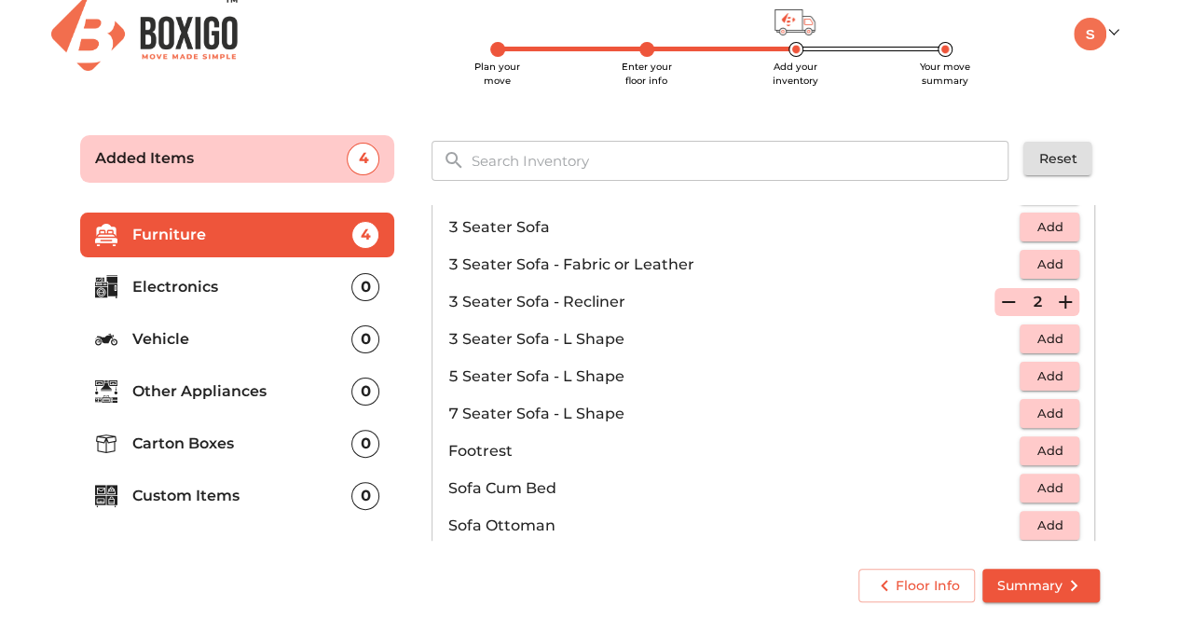
click at [1029, 592] on span "Summary" at bounding box center [1041, 585] width 88 height 23
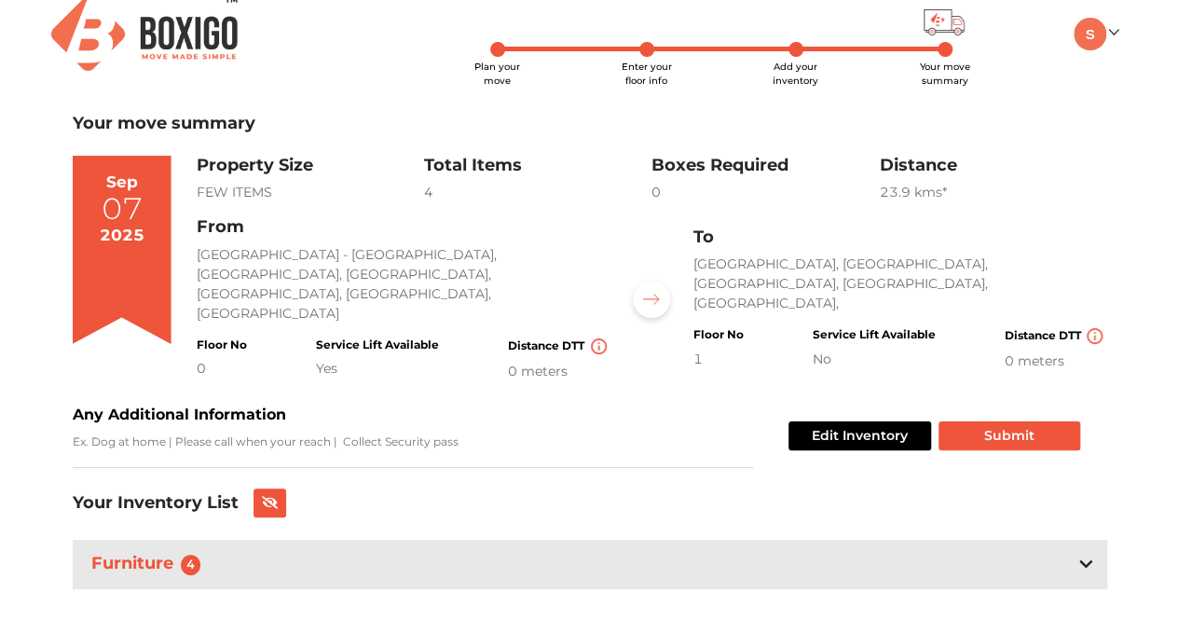
scroll to position [26, 0]
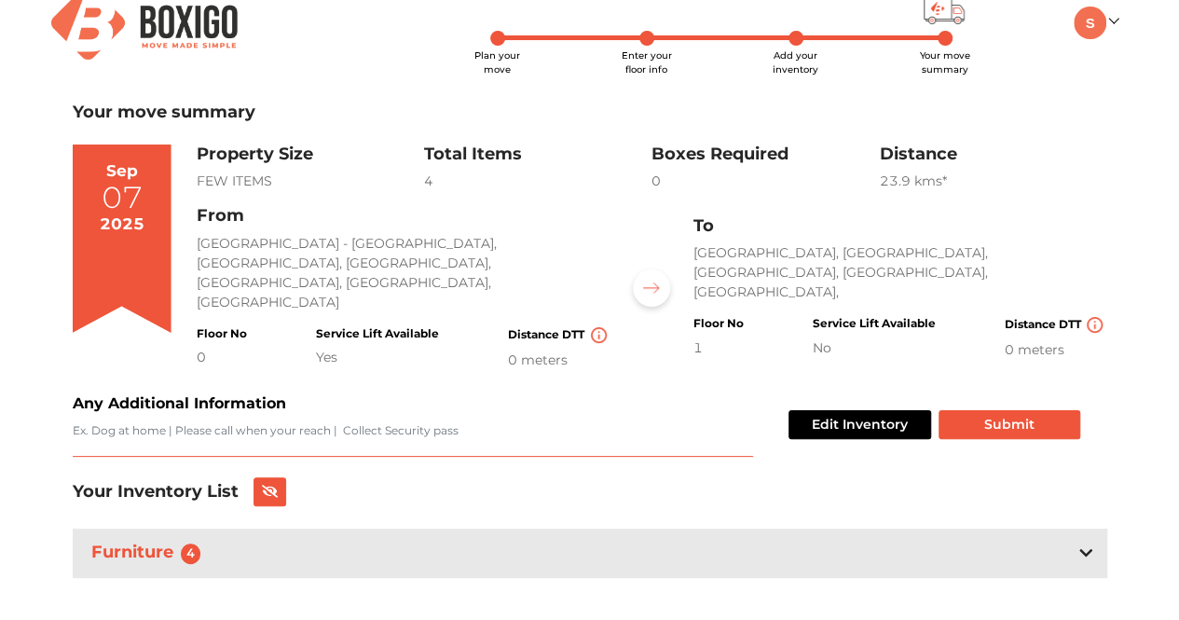
click at [257, 422] on textarea "Any Additional Information" at bounding box center [413, 439] width 680 height 34
click at [1077, 538] on div "Furniture 4" at bounding box center [590, 552] width 1034 height 49
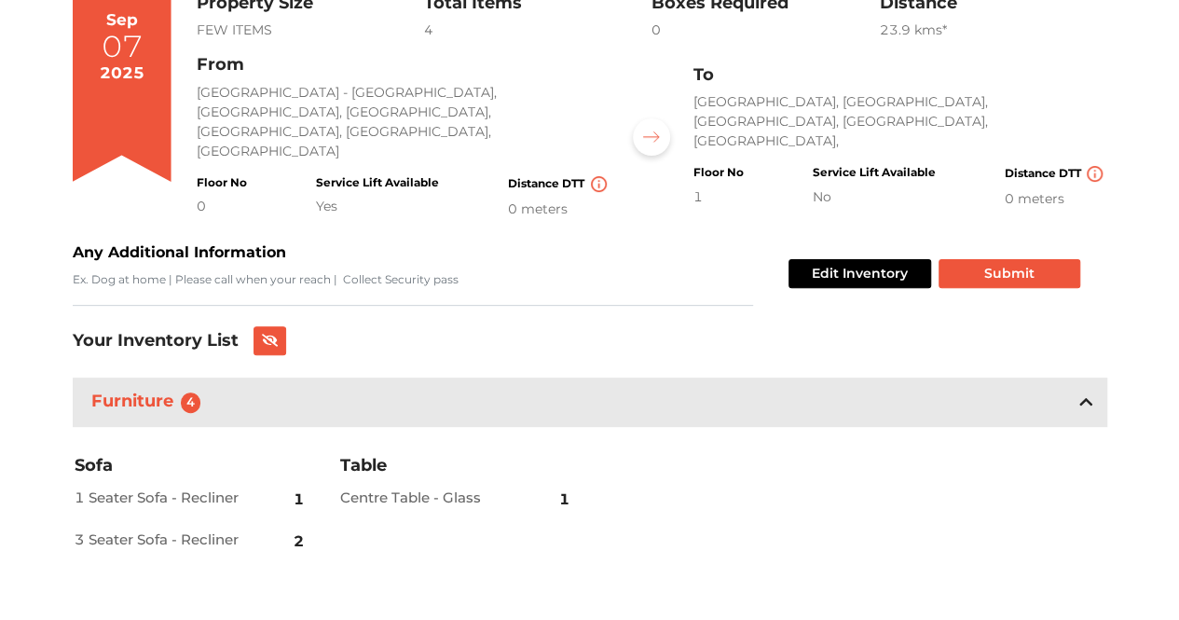
scroll to position [181, 0]
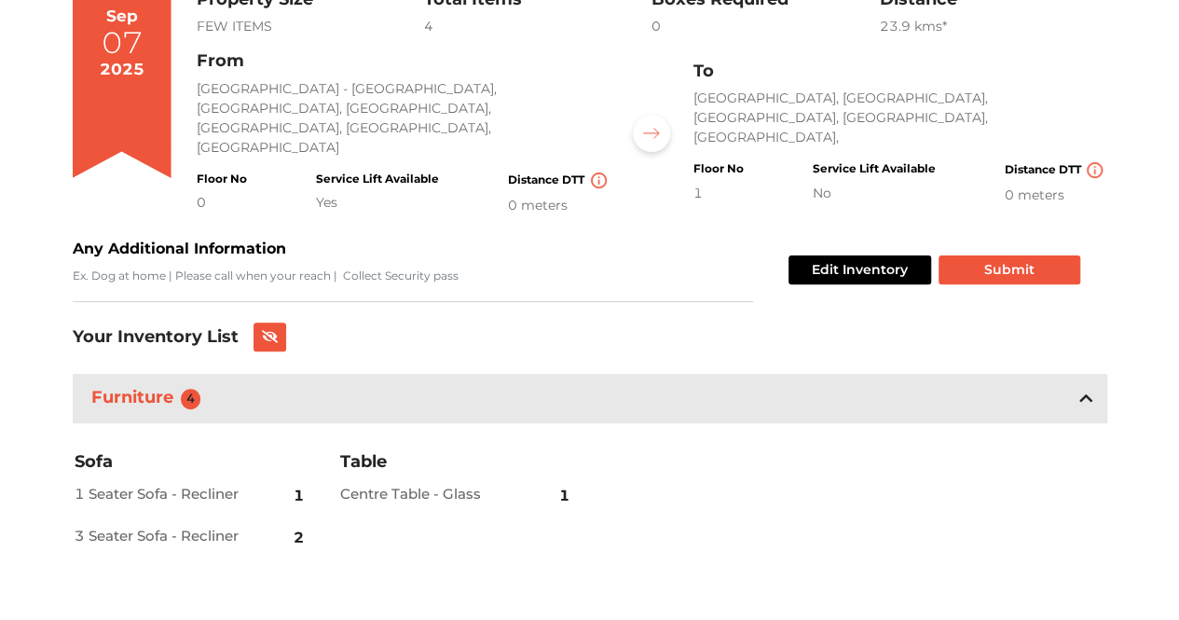
click at [194, 388] on span "4" at bounding box center [191, 398] width 20 height 20
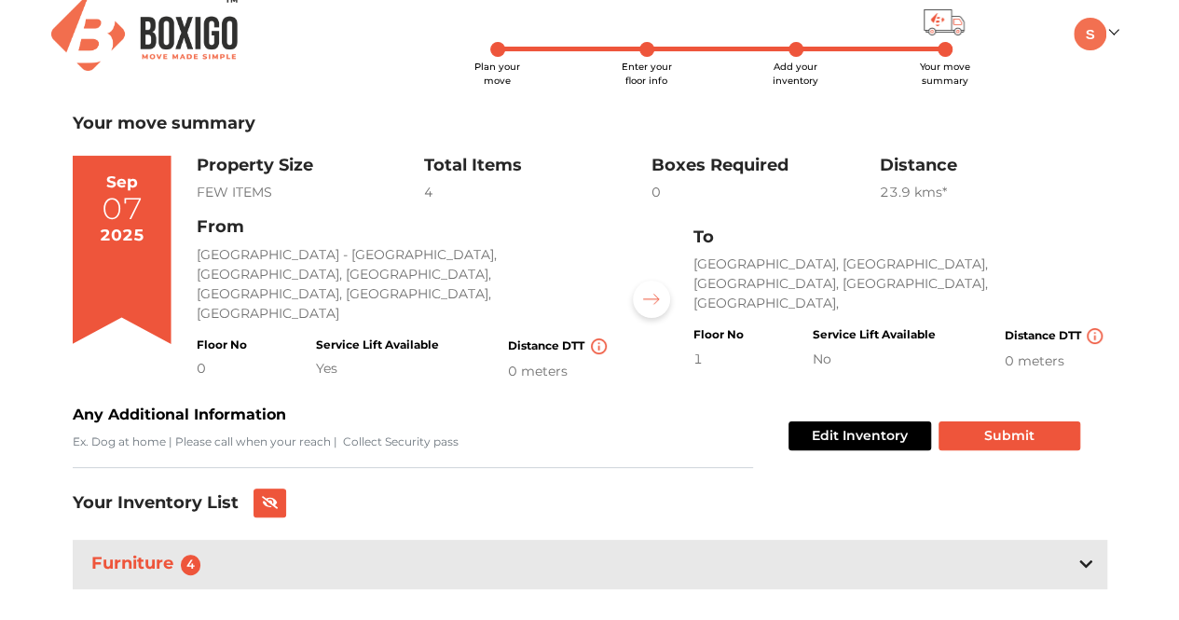
scroll to position [26, 0]
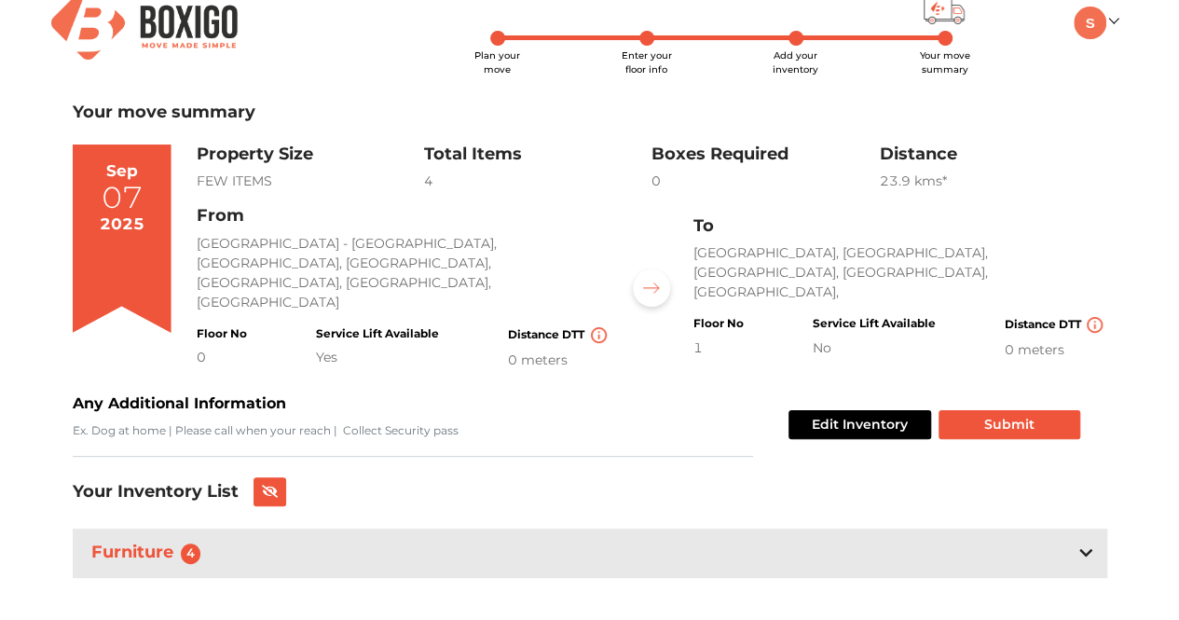
scroll to position [15, 0]
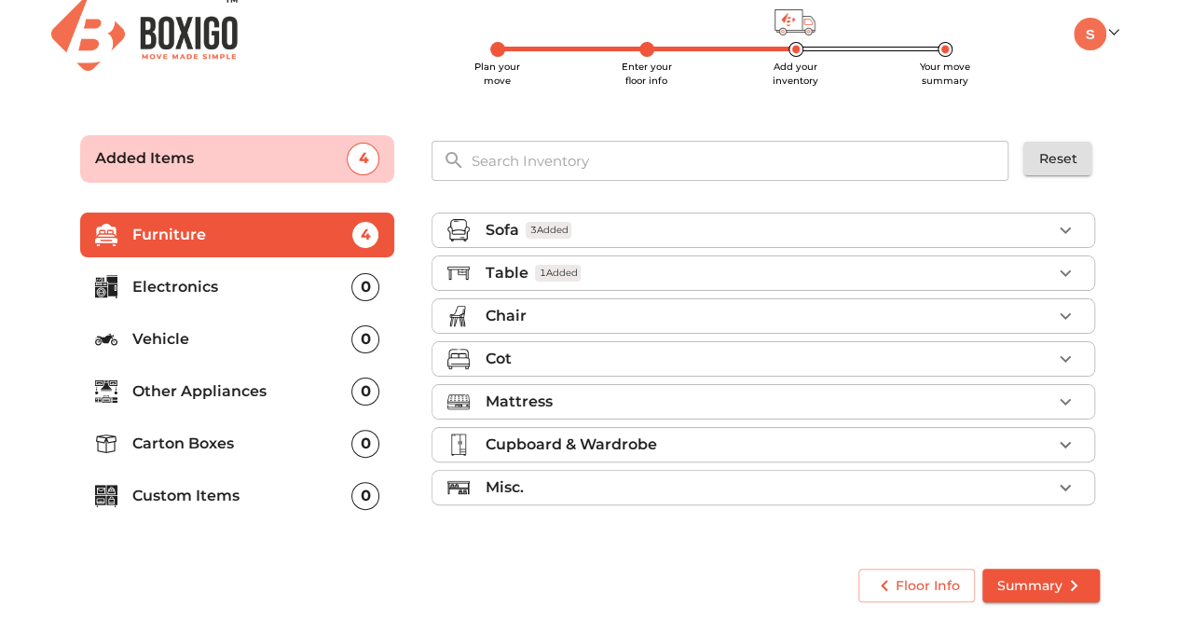
click at [1060, 226] on icon "button" at bounding box center [1064, 229] width 11 height 7
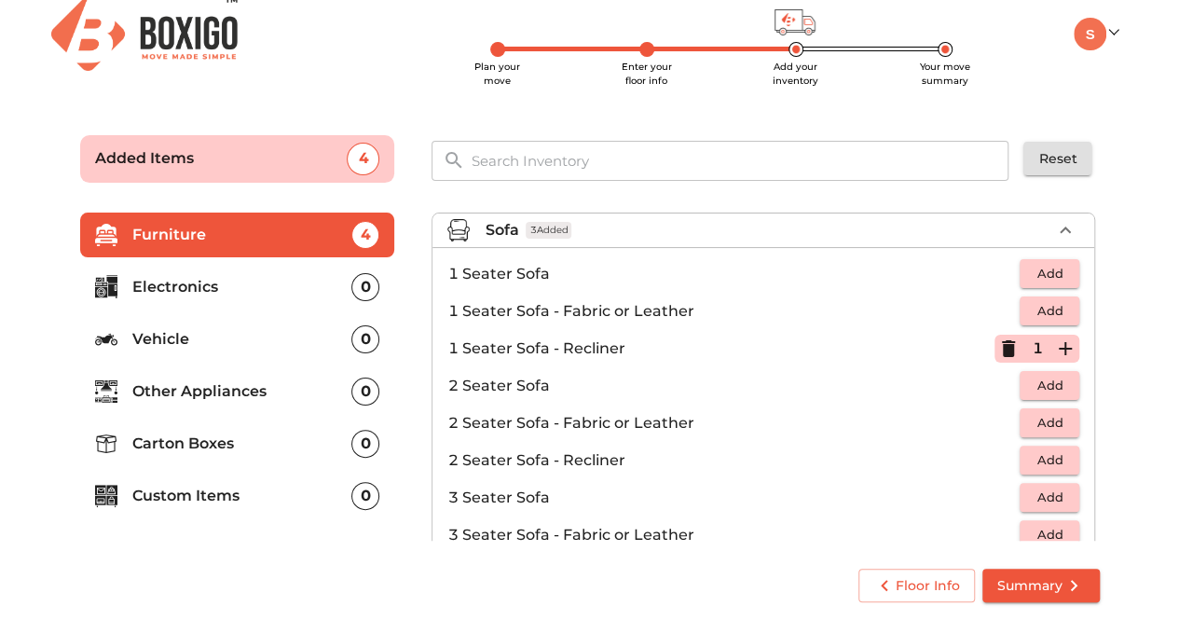
click at [1038, 456] on span "Add" at bounding box center [1049, 459] width 41 height 21
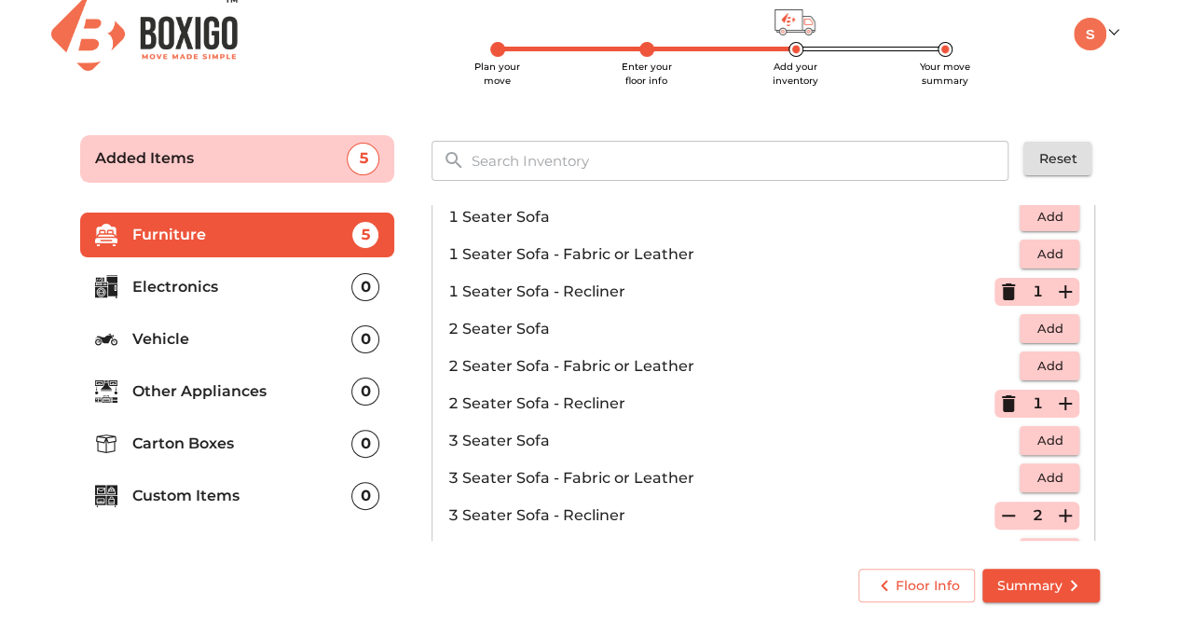
scroll to position [186, 0]
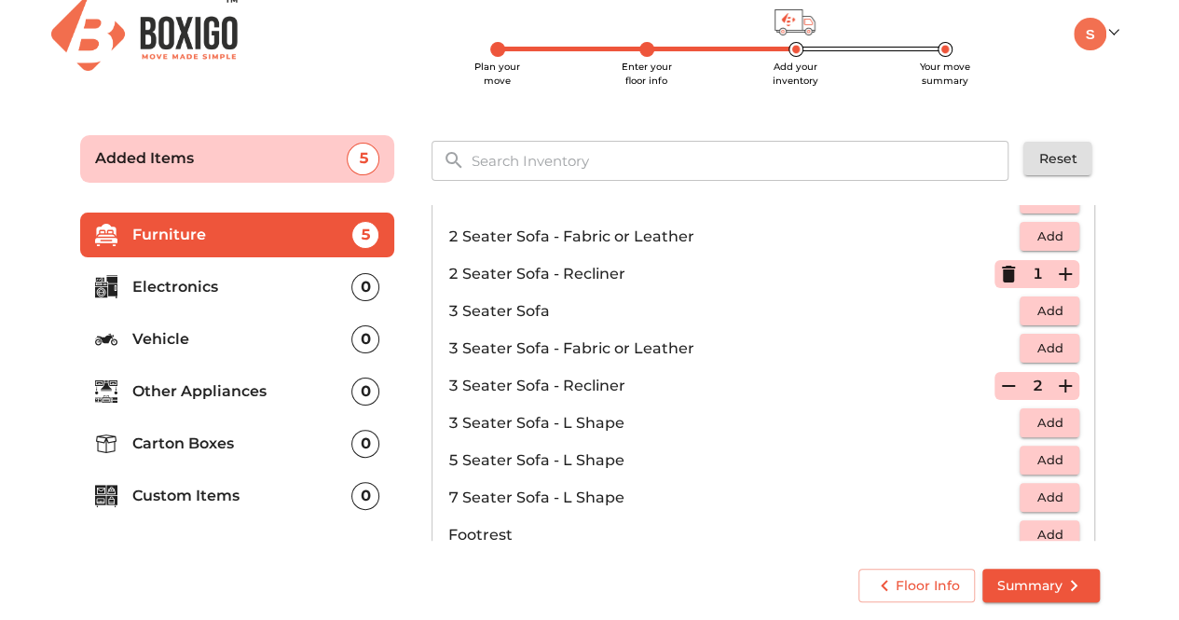
click at [1004, 385] on icon "button" at bounding box center [1008, 386] width 13 height 2
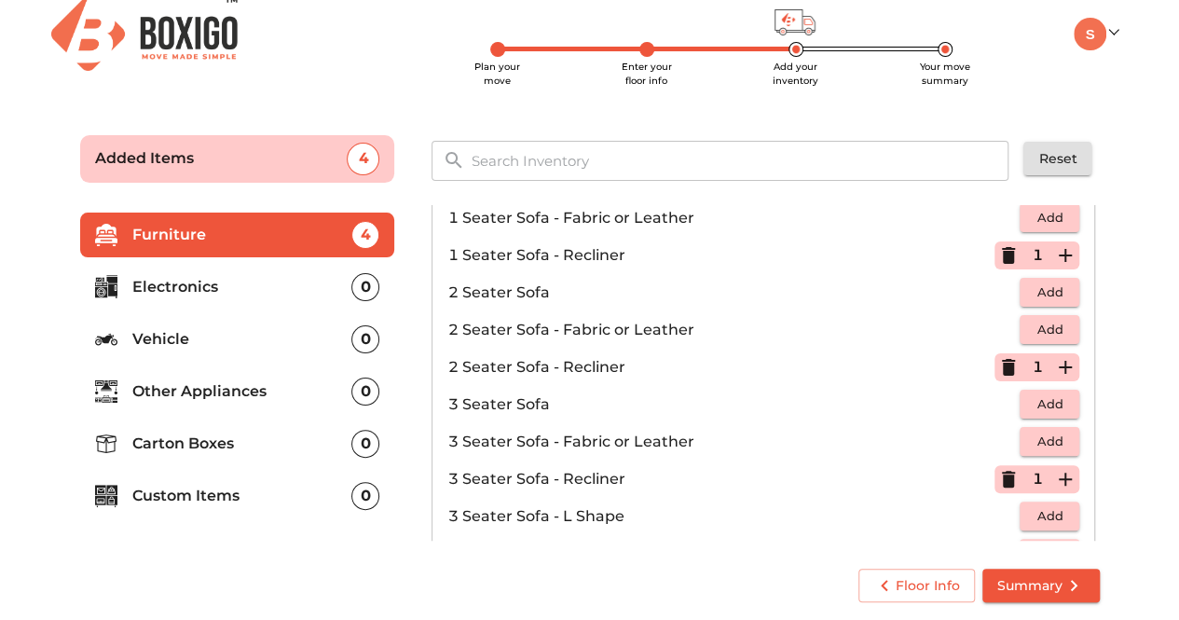
scroll to position [0, 0]
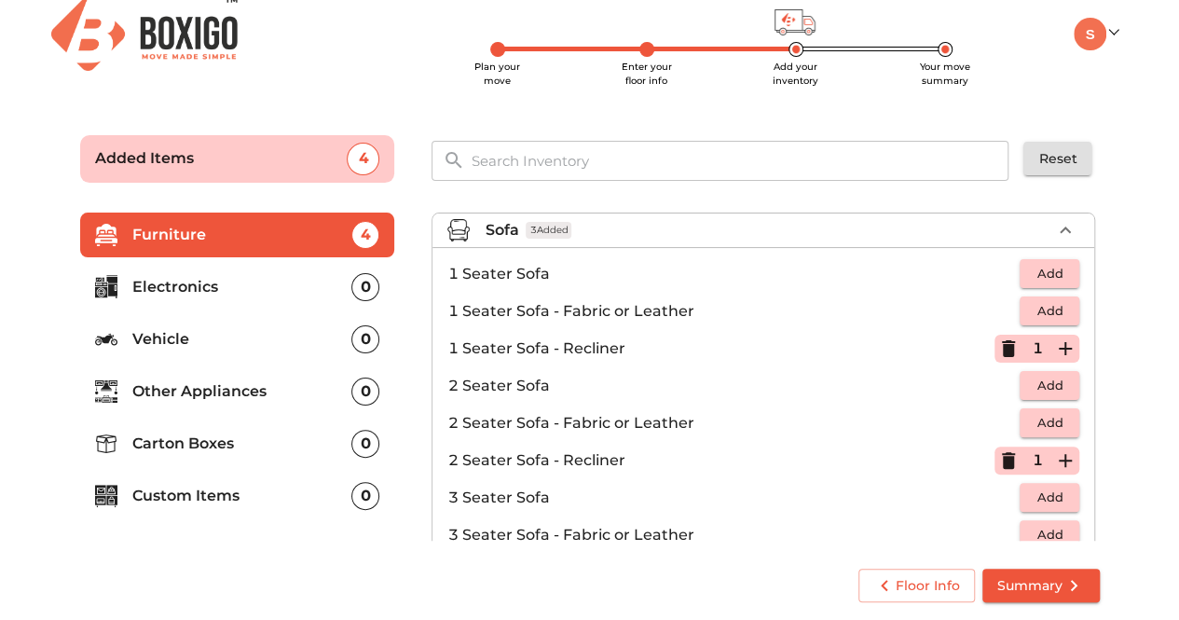
click at [1027, 590] on span "Summary" at bounding box center [1041, 585] width 88 height 23
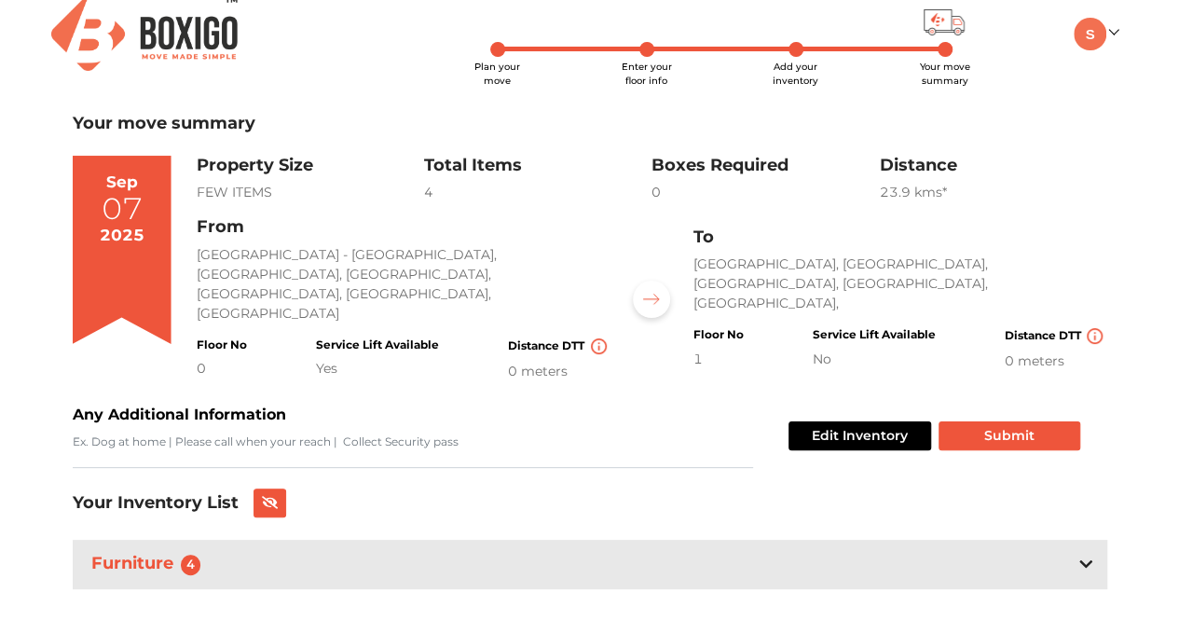
scroll to position [26, 0]
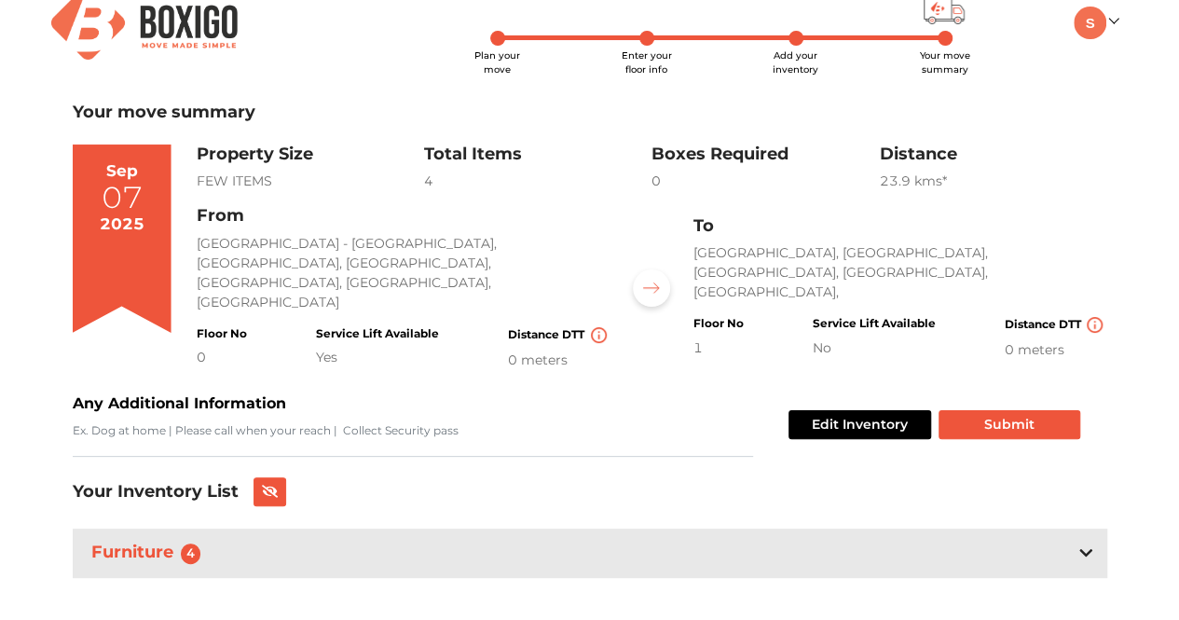
click at [1084, 545] on icon at bounding box center [1085, 552] width 13 height 15
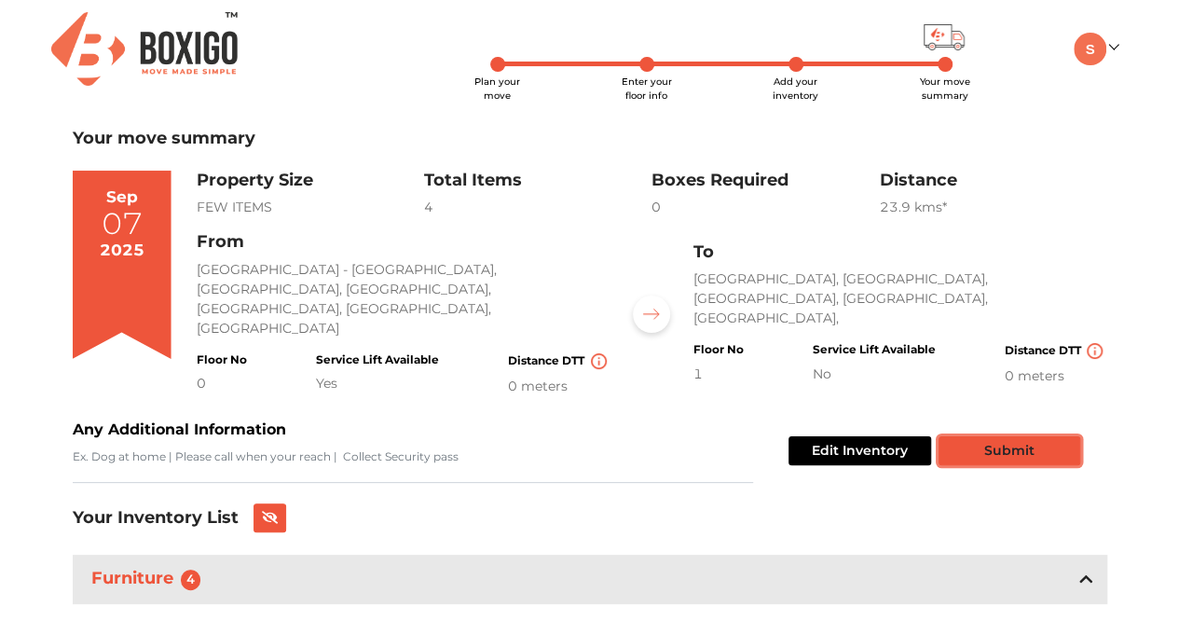
click at [1031, 436] on button "Submit" at bounding box center [1009, 450] width 142 height 29
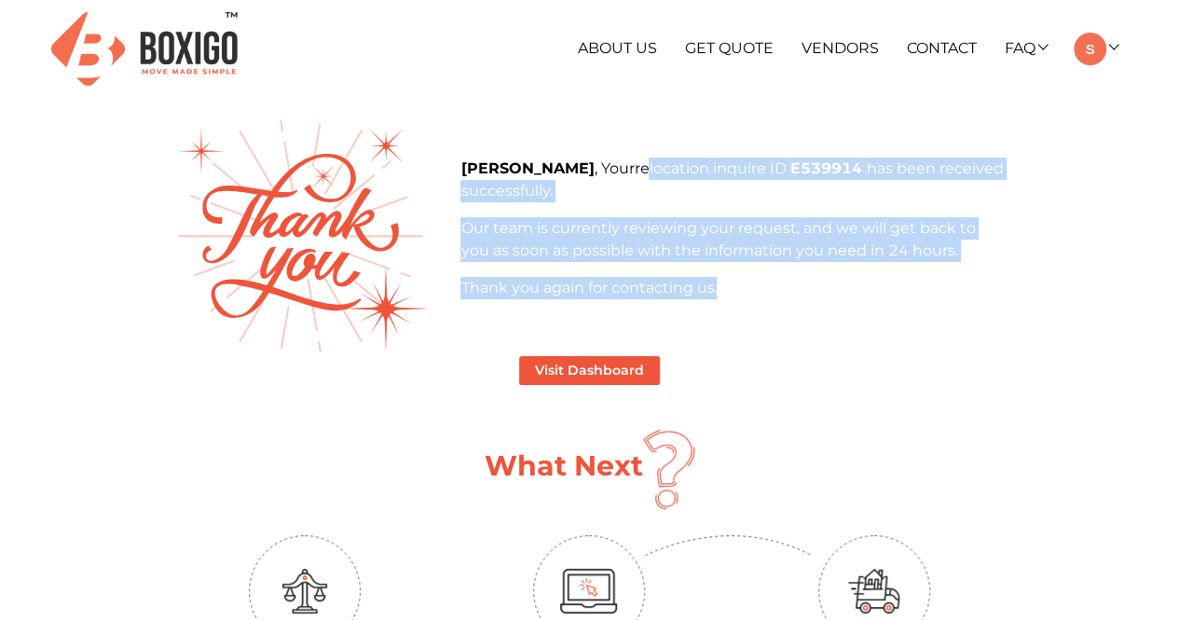
drag, startPoint x: 552, startPoint y: 165, endPoint x: 729, endPoint y: 312, distance: 230.2
click at [729, 312] on div "sasi , Your relocation inquire ID E539914 has been received successfully. Our t…" at bounding box center [731, 235] width 570 height 157
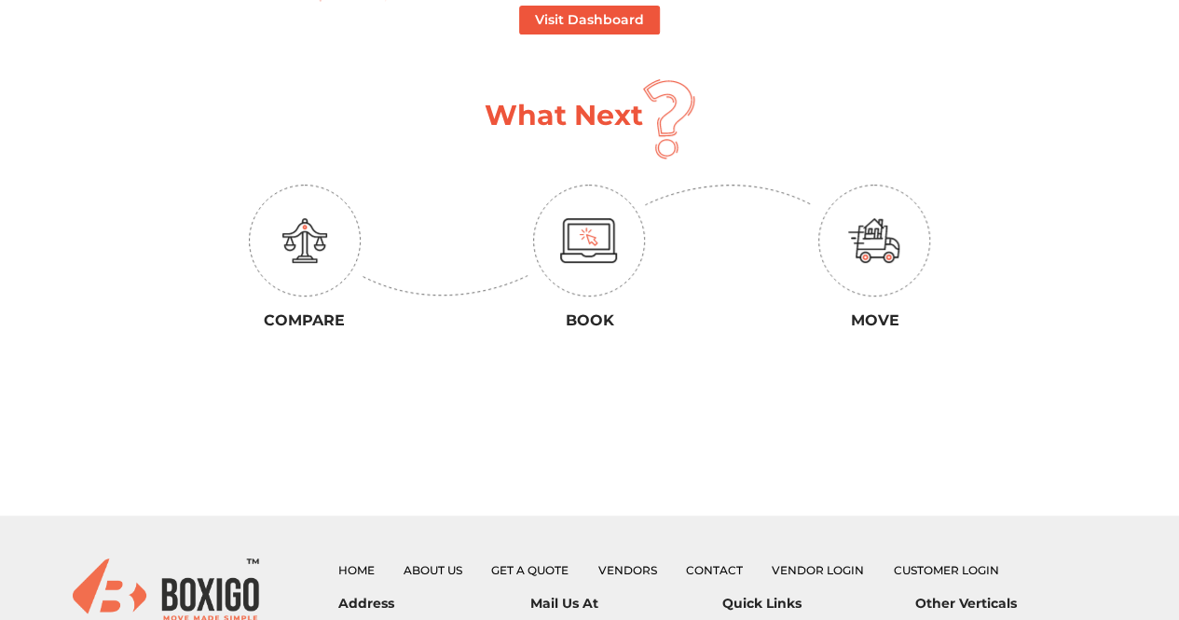
scroll to position [466, 0]
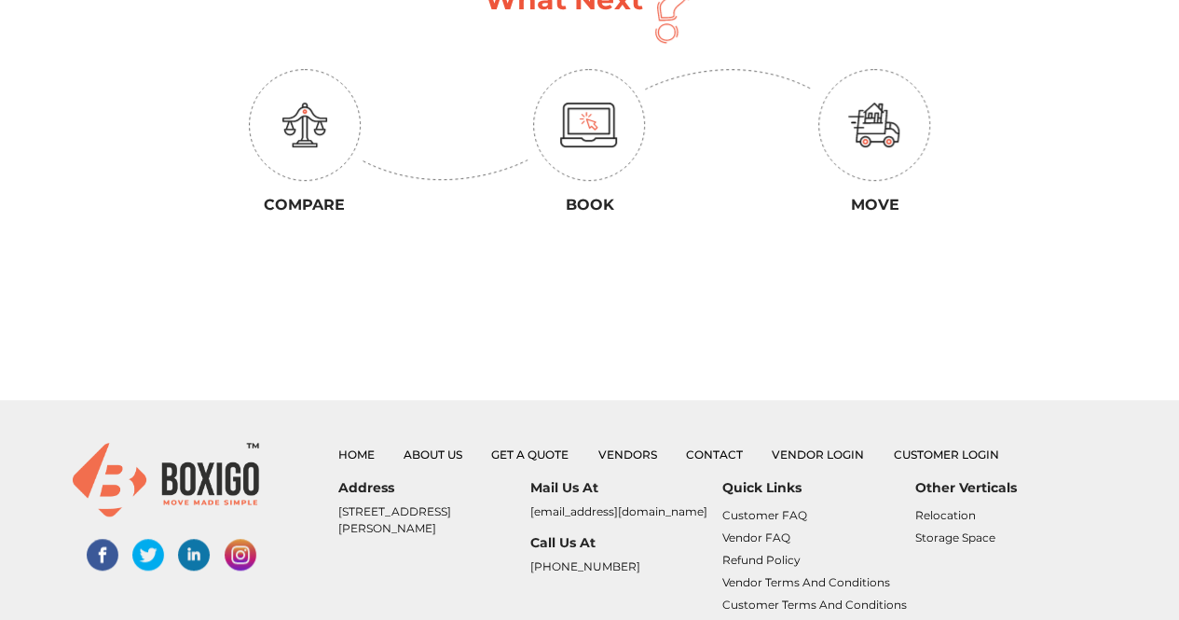
click at [604, 143] on img at bounding box center [589, 124] width 58 height 45
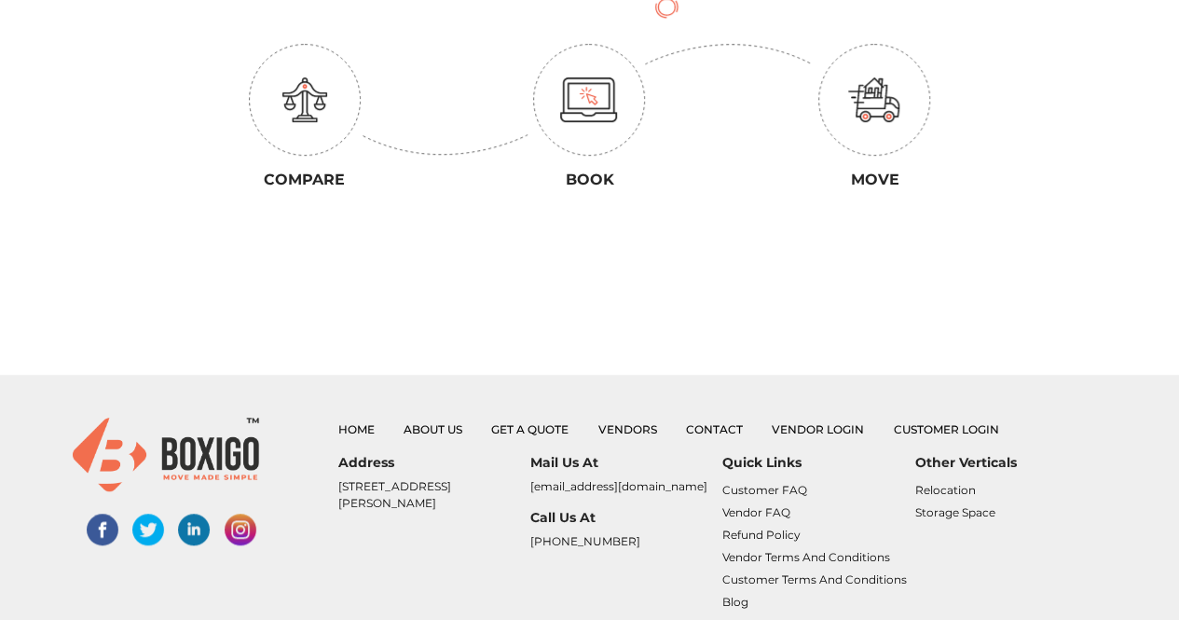
scroll to position [388, 0]
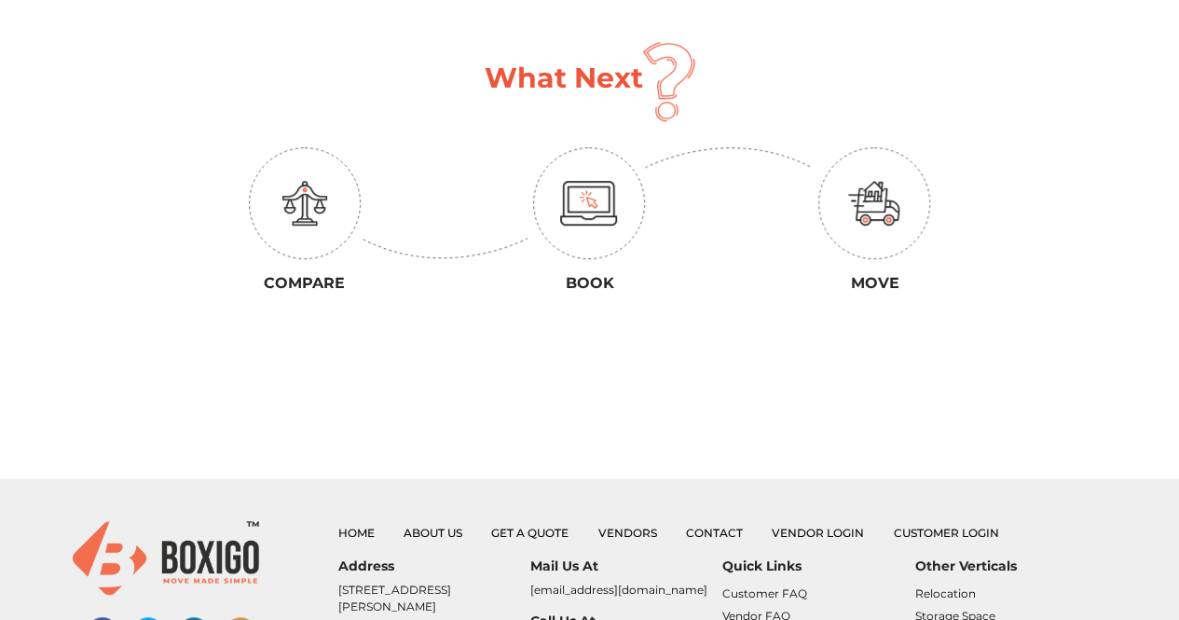
click at [326, 213] on img at bounding box center [305, 203] width 112 height 112
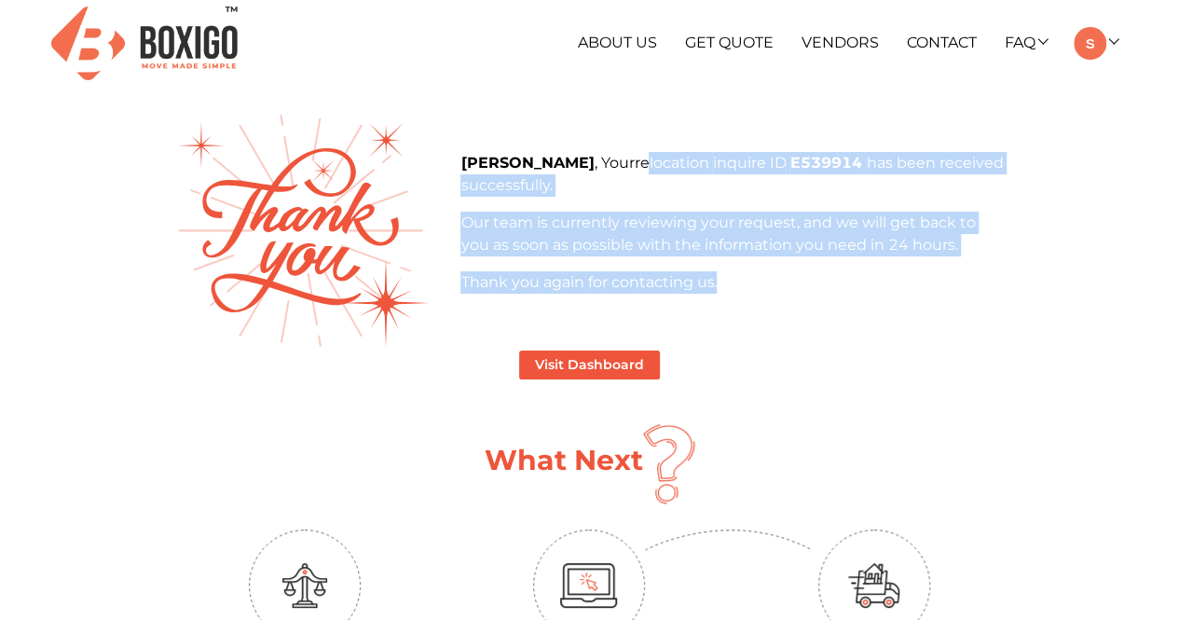
scroll to position [0, 0]
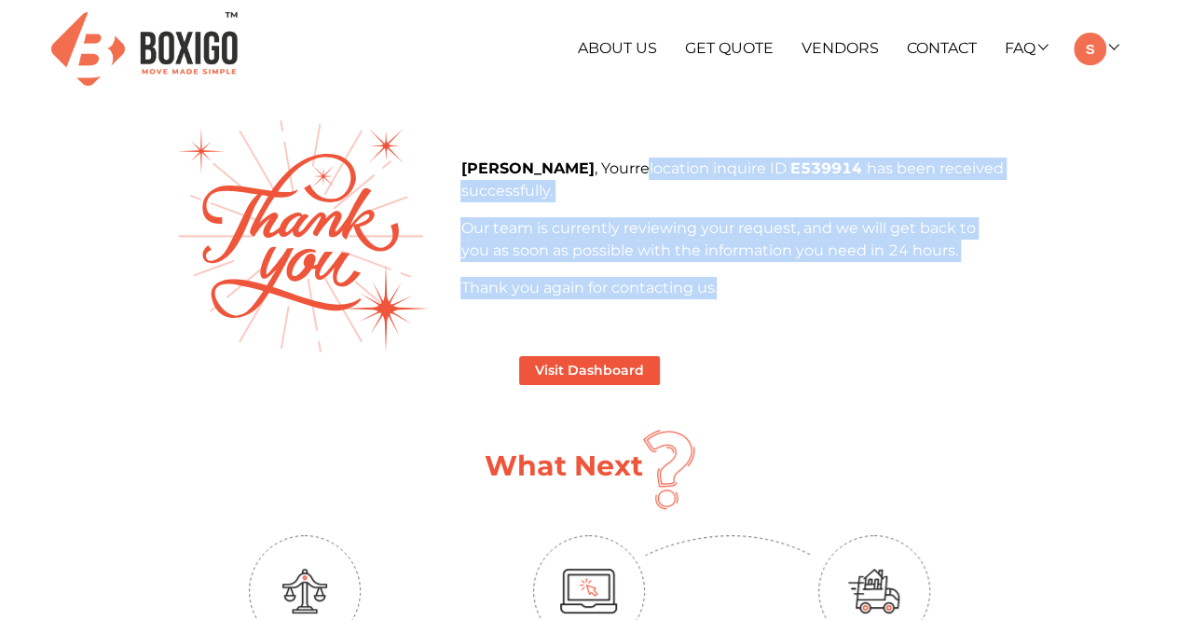
click at [699, 239] on p "Our team is currently reviewing your request, and we will get back to you as so…" at bounding box center [731, 239] width 542 height 45
